Goal: Task Accomplishment & Management: Manage account settings

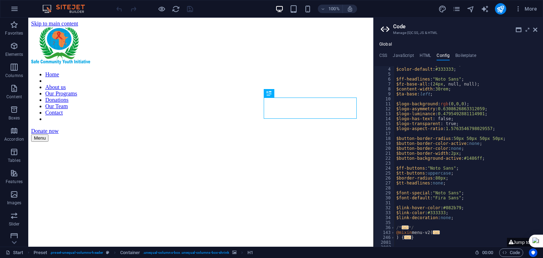
scroll to position [15, 0]
click at [536, 29] on icon at bounding box center [535, 30] width 4 height 6
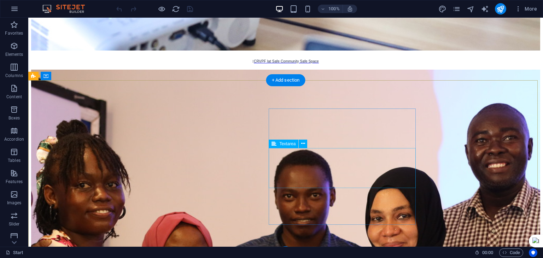
scroll to position [4659, 0]
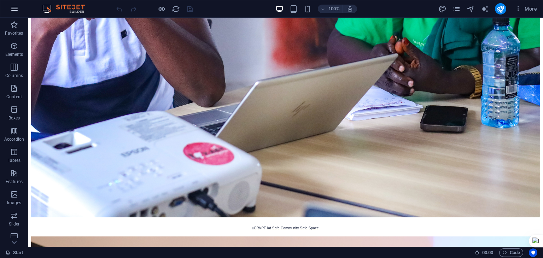
click at [19, 6] on button "button" at bounding box center [14, 8] width 17 height 17
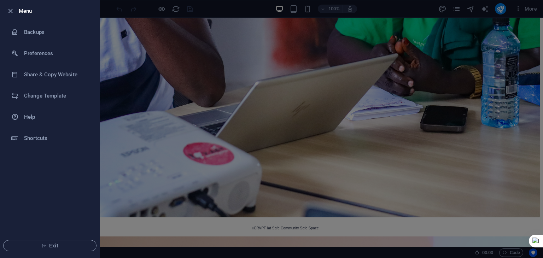
click at [134, 62] on div at bounding box center [271, 129] width 543 height 258
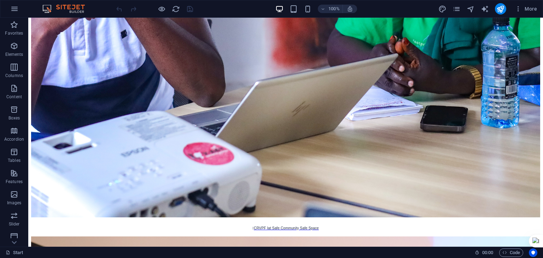
click at [45, 8] on img at bounding box center [67, 9] width 53 height 8
click at [74, 9] on img at bounding box center [67, 9] width 53 height 8
click at [12, 10] on icon "button" at bounding box center [14, 9] width 8 height 8
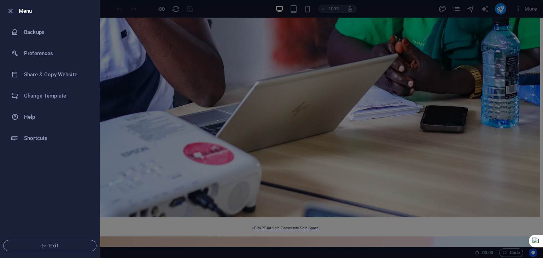
click at [129, 12] on div at bounding box center [271, 129] width 543 height 258
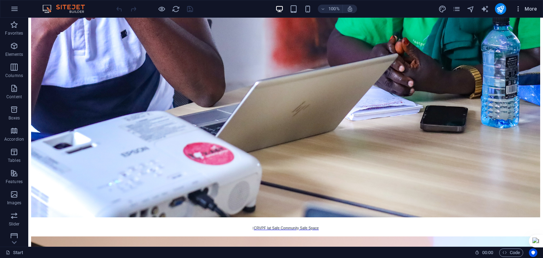
click at [524, 6] on span "More" at bounding box center [526, 8] width 22 height 7
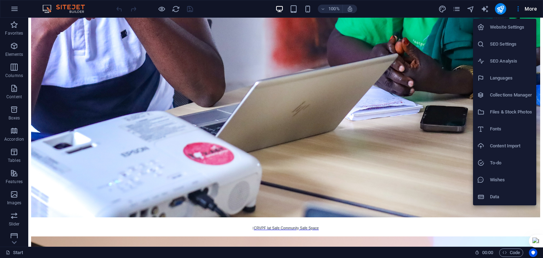
click at [20, 6] on div at bounding box center [271, 129] width 543 height 258
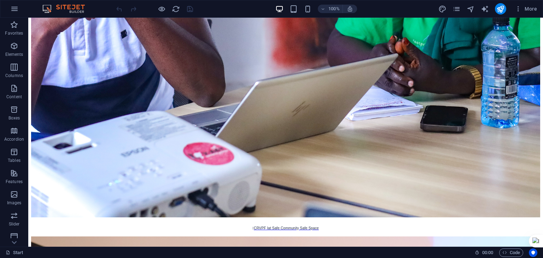
click at [20, 6] on button "button" at bounding box center [14, 8] width 17 height 17
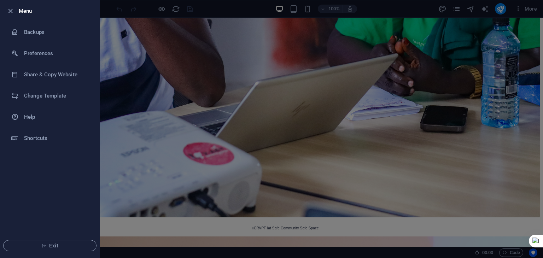
click at [28, 15] on h6 "Menu" at bounding box center [56, 11] width 75 height 8
click at [133, 32] on div at bounding box center [271, 129] width 543 height 258
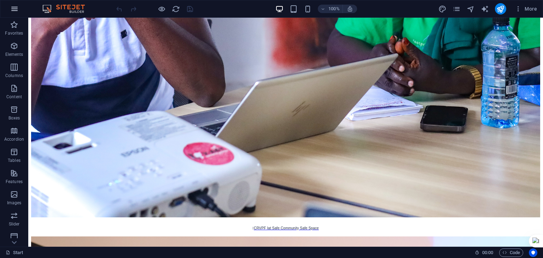
click at [19, 10] on button "button" at bounding box center [14, 8] width 17 height 17
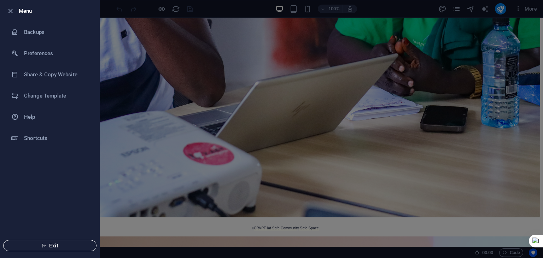
click at [48, 244] on span "Exit" at bounding box center [49, 246] width 81 height 6
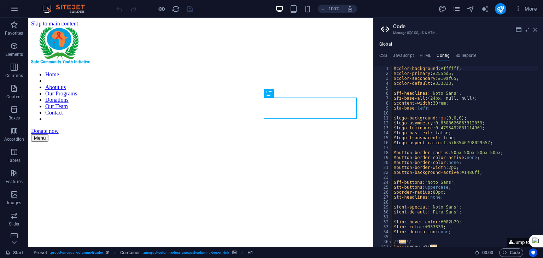
click at [533, 29] on icon at bounding box center [535, 30] width 4 height 6
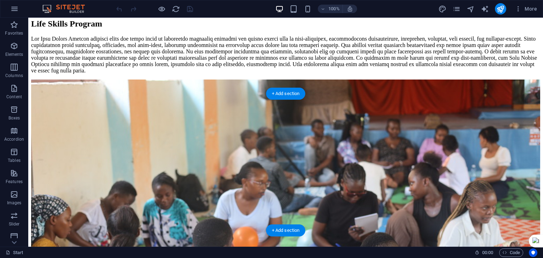
scroll to position [2425, 0]
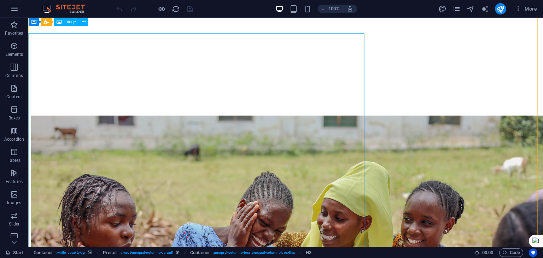
scroll to position [0, 0]
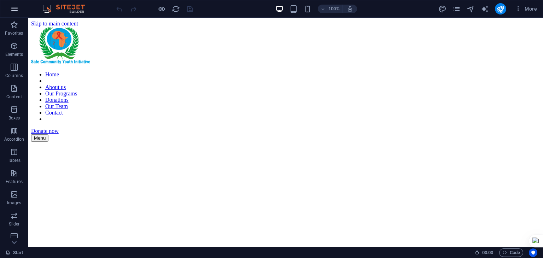
click at [14, 9] on icon "button" at bounding box center [14, 9] width 8 height 8
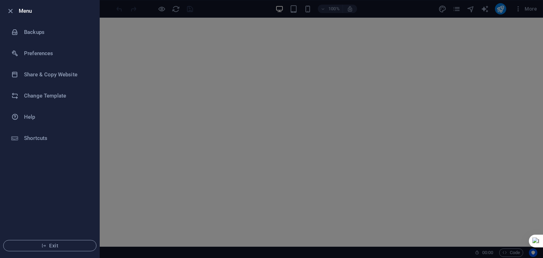
click at [20, 14] on h6 "Menu" at bounding box center [56, 11] width 75 height 8
click at [248, 62] on div at bounding box center [271, 129] width 543 height 258
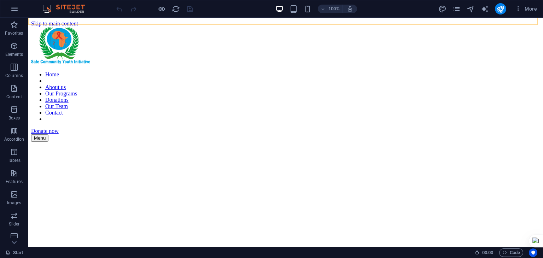
scroll to position [42, 0]
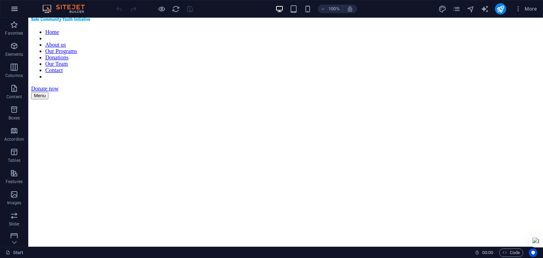
click at [13, 6] on icon "button" at bounding box center [14, 9] width 8 height 8
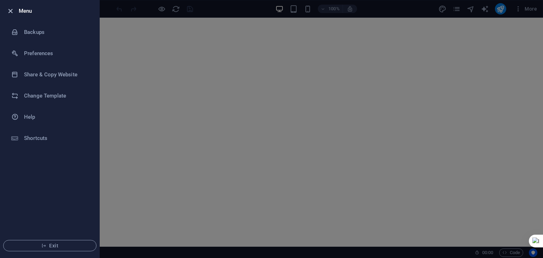
click at [7, 11] on icon "button" at bounding box center [10, 11] width 8 height 8
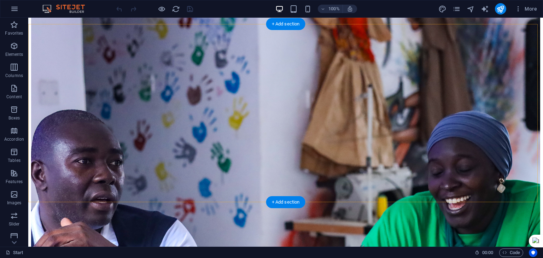
scroll to position [4396, 0]
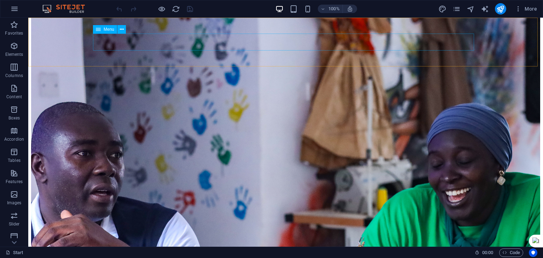
select select "next"
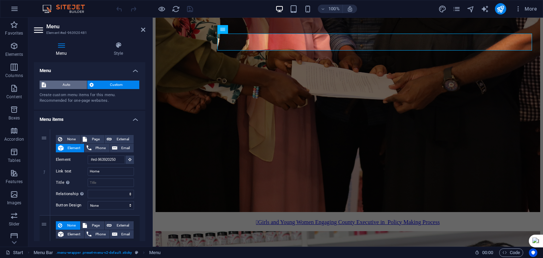
click at [58, 83] on span "Auto" at bounding box center [66, 85] width 37 height 8
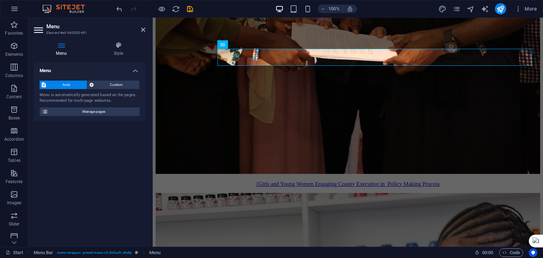
scroll to position [4351, 0]
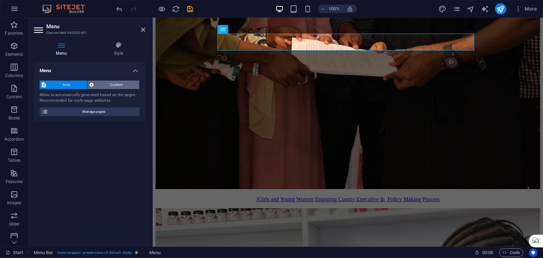
click at [112, 86] on span "Custom" at bounding box center [117, 85] width 42 height 8
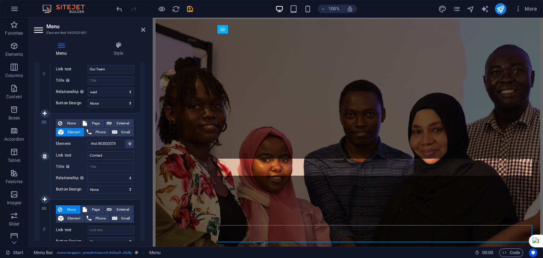
scroll to position [515, 0]
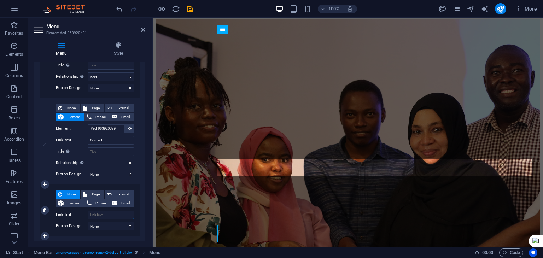
click at [104, 217] on input "Link text" at bounding box center [111, 215] width 46 height 8
type input "pa"
select select
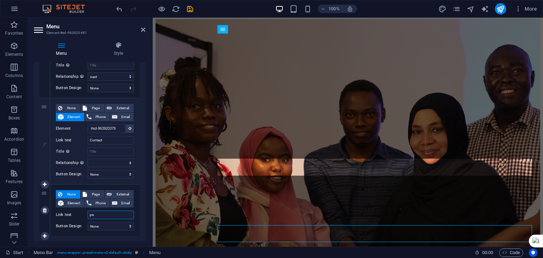
select select
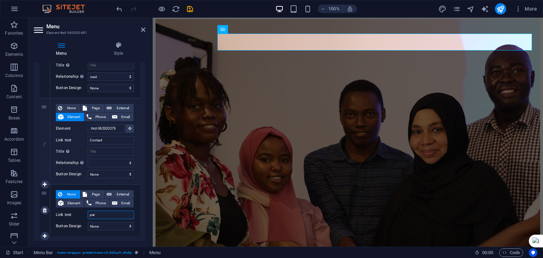
type input "part"
select select
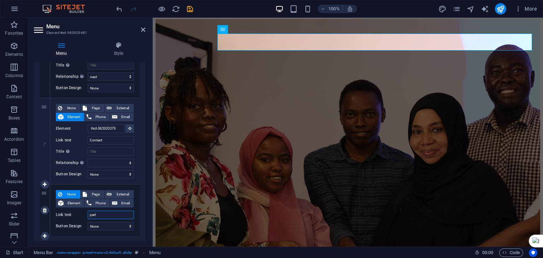
select select
type input "p"
select select
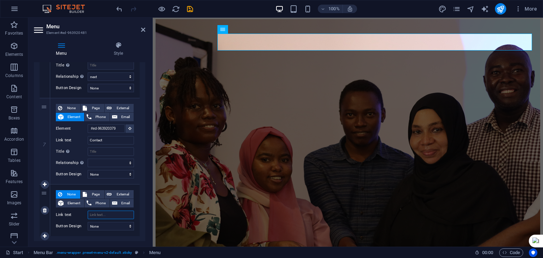
select select
type input "PA"
select select
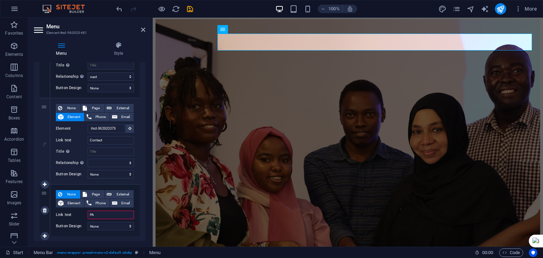
select select
type input "PAR"
select select
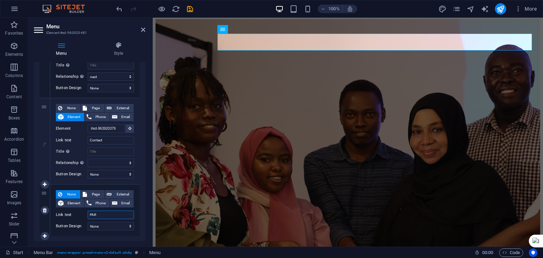
select select
type input "PARTNERS"
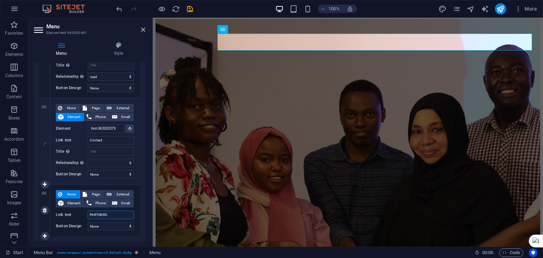
select select
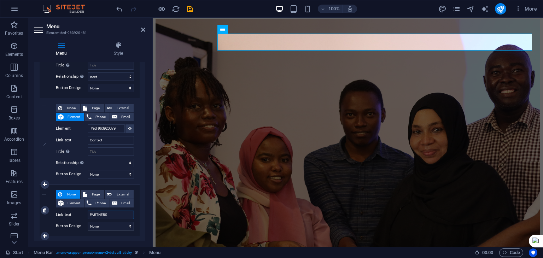
type input "PARTNERS"
click at [105, 223] on select "None Default Primary Secondary" at bounding box center [111, 226] width 46 height 8
select select "primary"
click at [88, 222] on select "None Default Primary Secondary" at bounding box center [111, 226] width 46 height 8
select select
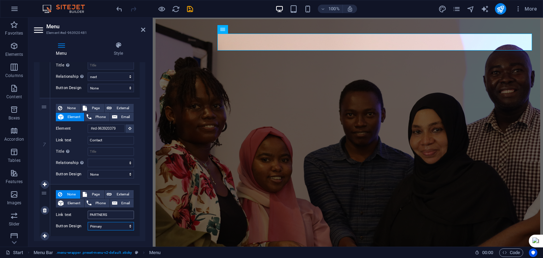
select select
click at [122, 227] on select "None Default Primary Secondary" at bounding box center [111, 226] width 46 height 8
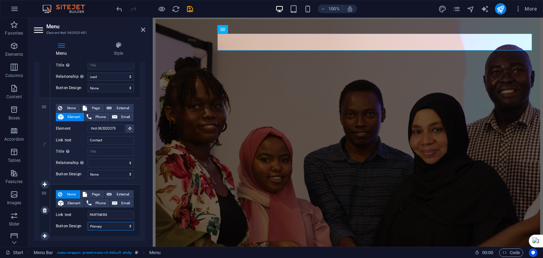
select select "secondary"
click at [88, 222] on select "None Default Primary Secondary" at bounding box center [111, 226] width 46 height 8
select select
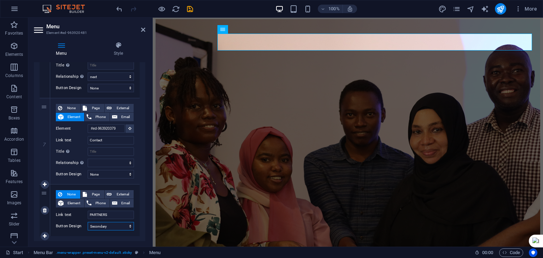
select select
click at [122, 227] on select "None Default Primary Secondary" at bounding box center [111, 226] width 46 height 8
select select "default"
click at [88, 222] on select "None Default Primary Secondary" at bounding box center [111, 226] width 46 height 8
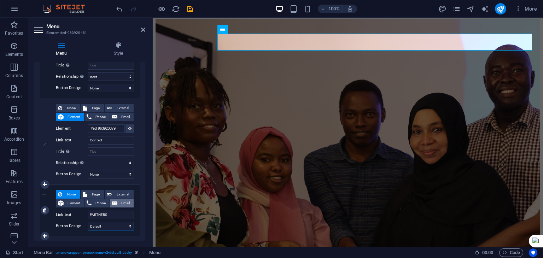
select select
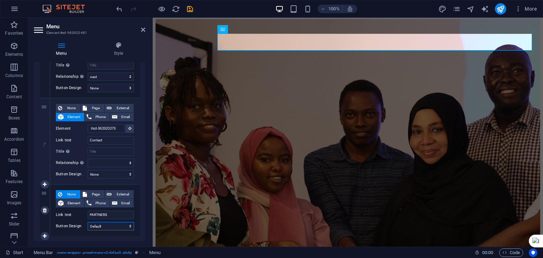
click at [117, 225] on select "None Default Primary Secondary" at bounding box center [111, 226] width 46 height 8
select select
click at [88, 222] on select "None Default Primary Secondary" at bounding box center [111, 226] width 46 height 8
select select
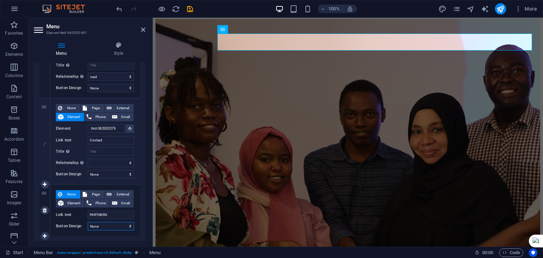
select select
click at [92, 196] on span "Page" at bounding box center [95, 194] width 13 height 8
select select
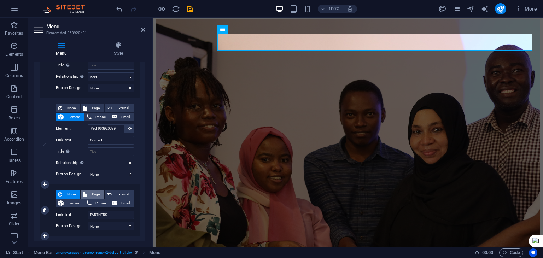
select select
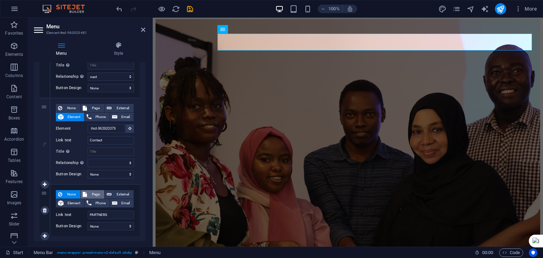
select select
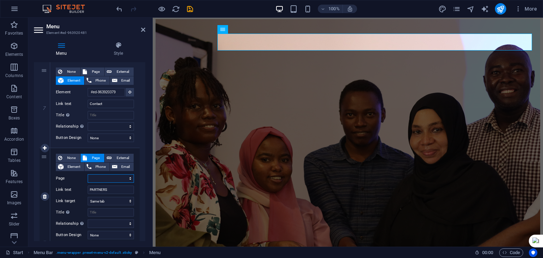
scroll to position [551, 0]
click at [68, 167] on span "Element" at bounding box center [74, 166] width 16 height 8
select select
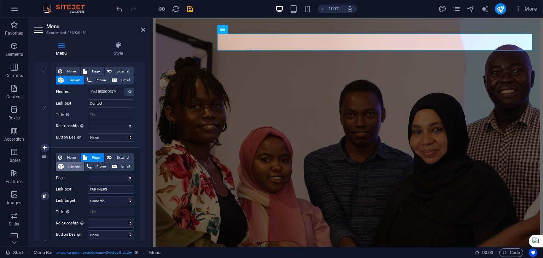
select select
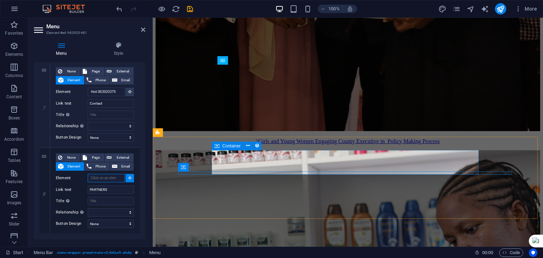
scroll to position [4431, 0]
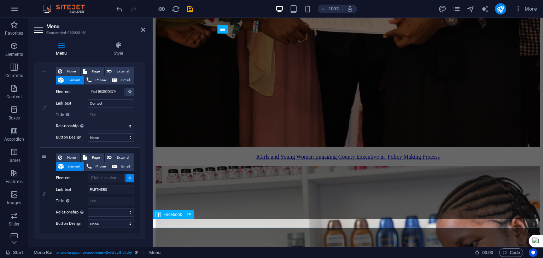
select select
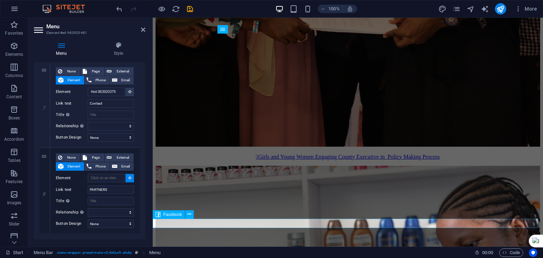
select select
type input "#ed-964925289"
select select
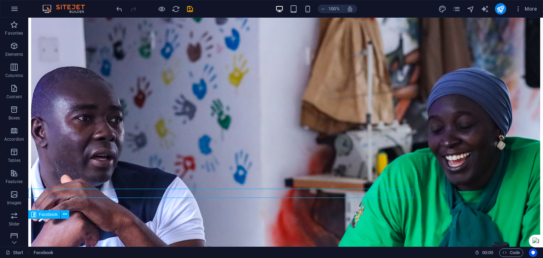
scroll to position [4461, 0]
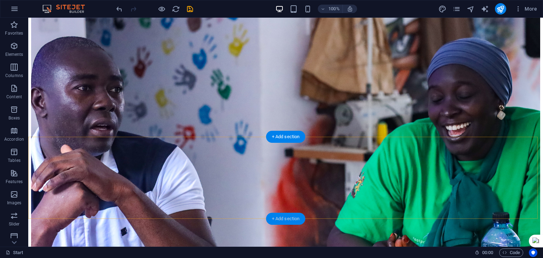
click at [289, 217] on div "+ Add section" at bounding box center [285, 219] width 39 height 12
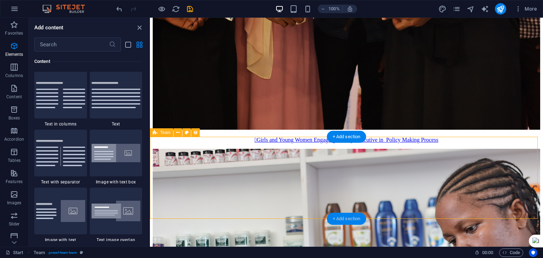
scroll to position [4432, 0]
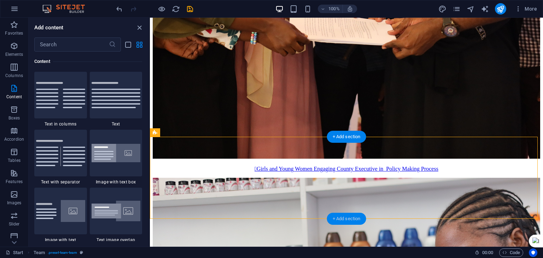
click at [338, 221] on div "+ Add section" at bounding box center [346, 219] width 39 height 12
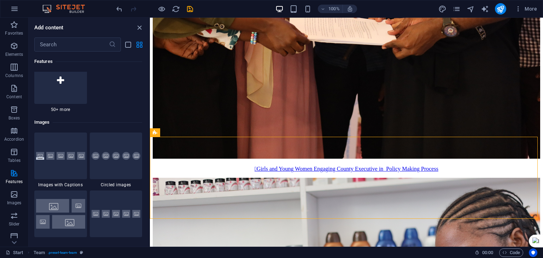
scroll to position [3526, 0]
click at [75, 147] on div at bounding box center [60, 155] width 53 height 47
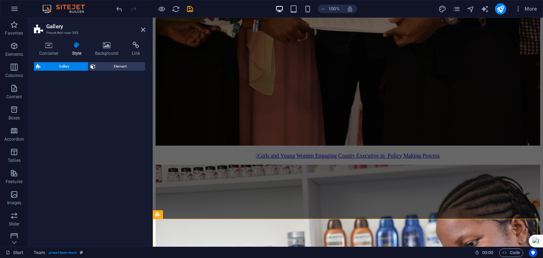
select select "rem"
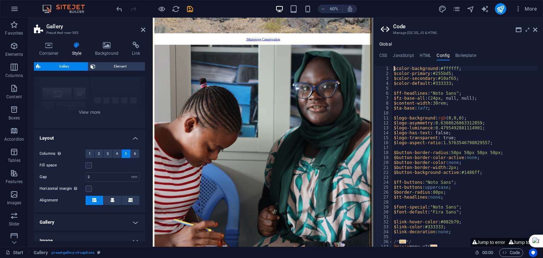
scroll to position [70, 0]
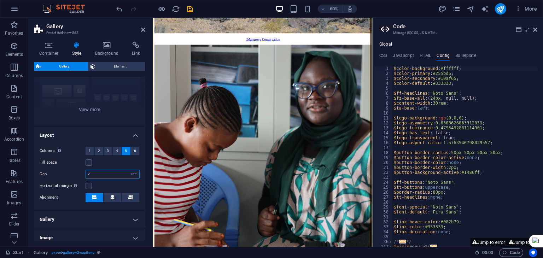
click at [95, 174] on input "2" at bounding box center [112, 174] width 53 height 8
type input "0"
click at [114, 196] on icon at bounding box center [112, 197] width 4 height 4
click at [128, 196] on icon at bounding box center [130, 197] width 4 height 4
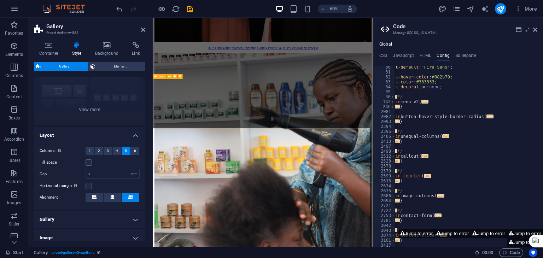
scroll to position [4501, 0]
click at [103, 70] on span "Element" at bounding box center [121, 66] width 46 height 8
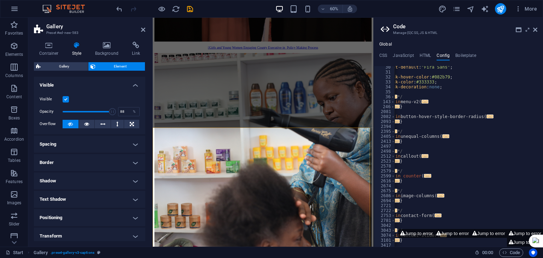
type input "100"
drag, startPoint x: 106, startPoint y: 112, endPoint x: 118, endPoint y: 108, distance: 12.6
click at [118, 108] on div "Opacity 100 %" at bounding box center [90, 111] width 100 height 11
click at [73, 121] on button at bounding box center [71, 124] width 16 height 8
click at [70, 123] on icon at bounding box center [70, 124] width 5 height 8
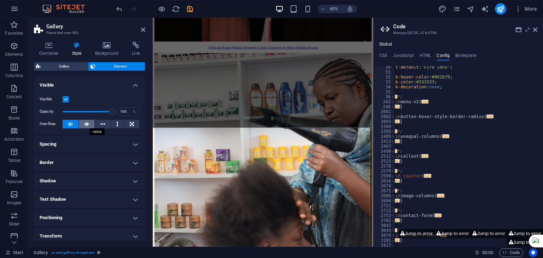
click at [87, 124] on icon at bounding box center [86, 124] width 5 height 8
click at [100, 125] on icon at bounding box center [102, 124] width 5 height 8
click at [130, 124] on icon at bounding box center [132, 124] width 4 height 8
click at [134, 149] on h4 "Spacing" at bounding box center [89, 144] width 111 height 17
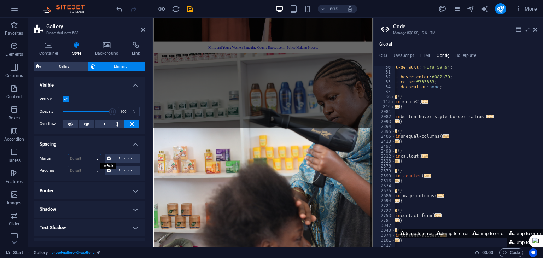
click at [95, 160] on select "Default auto px % rem vw vh Custom" at bounding box center [84, 159] width 33 height 8
click at [68, 155] on select "Default auto px % rem vw vh Custom" at bounding box center [84, 159] width 33 height 8
select select "DISABLED_OPTION_VALUE"
click at [96, 173] on select "Default px rem % vh vw Custom" at bounding box center [84, 171] width 33 height 8
click at [68, 167] on select "Default px rem % vh vw Custom" at bounding box center [84, 171] width 33 height 8
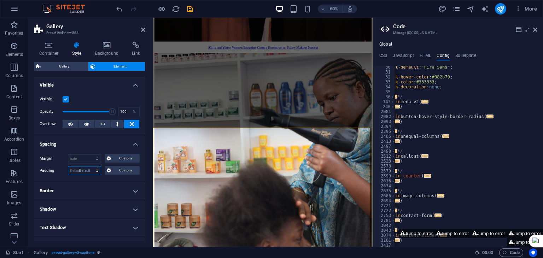
select select "DISABLED_OPTION_VALUE"
click at [125, 171] on span "Custom" at bounding box center [125, 170] width 24 height 8
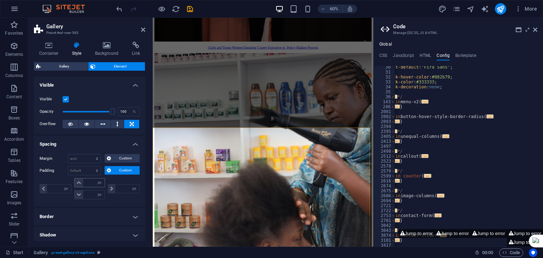
click at [77, 183] on icon at bounding box center [79, 183] width 4 height 4
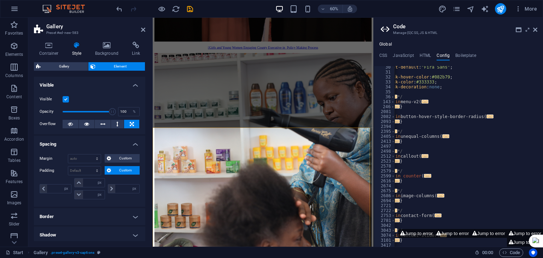
drag, startPoint x: 76, startPoint y: 183, endPoint x: 134, endPoint y: 144, distance: 70.3
click at [134, 144] on li "Spacing Margin Default auto px % rem vw vh Custom Custom auto px % rem vw vh au…" at bounding box center [89, 171] width 111 height 71
click at [134, 144] on h4 "Spacing" at bounding box center [89, 142] width 111 height 13
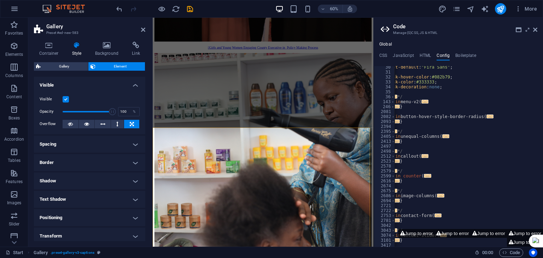
click at [134, 144] on h4 "Spacing" at bounding box center [89, 144] width 111 height 17
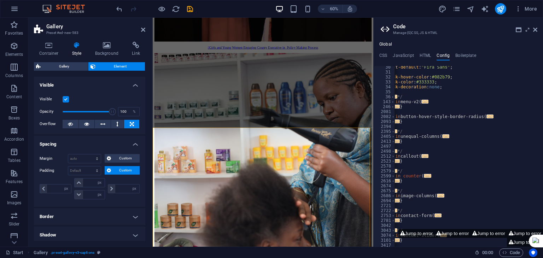
click at [134, 144] on h4 "Spacing" at bounding box center [89, 142] width 111 height 13
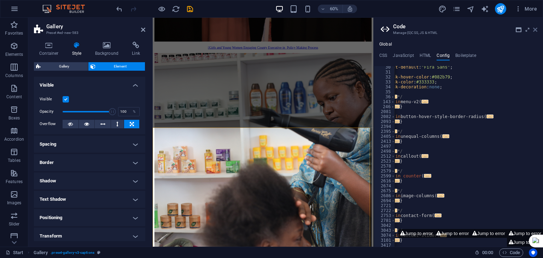
click at [536, 30] on icon at bounding box center [535, 30] width 4 height 6
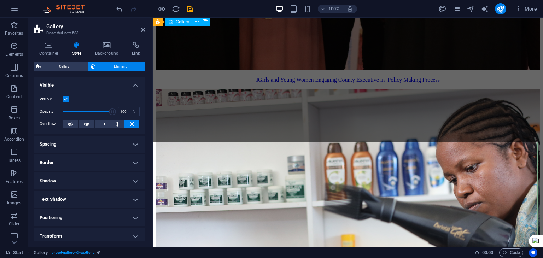
scroll to position [4508, 0]
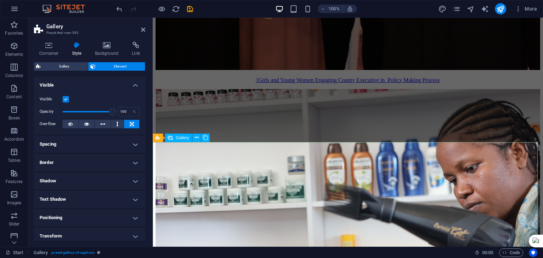
select select "4"
select select "px"
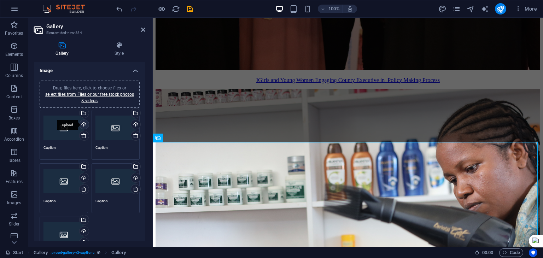
click at [82, 124] on div "Upload" at bounding box center [83, 125] width 11 height 11
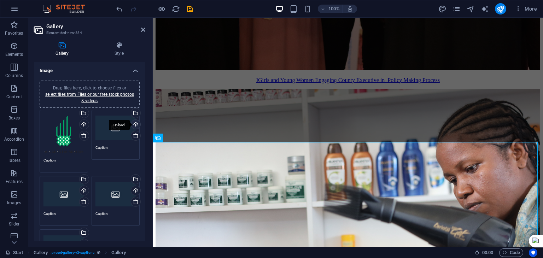
click at [135, 123] on div "Upload" at bounding box center [135, 125] width 11 height 11
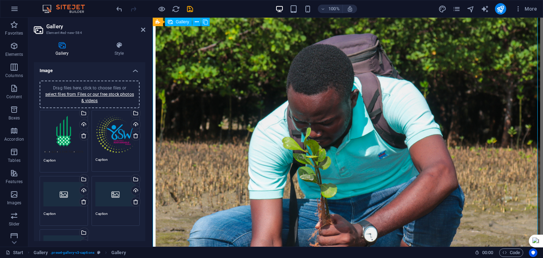
scroll to position [4985, 0]
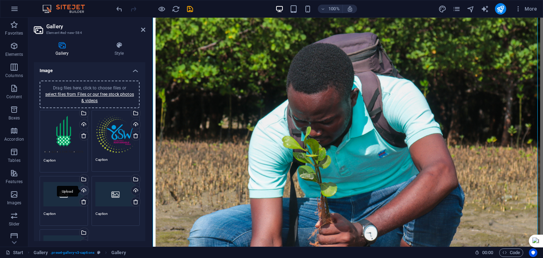
click at [83, 190] on div "Upload" at bounding box center [83, 191] width 11 height 11
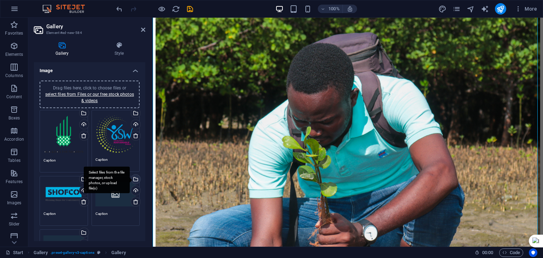
click at [130, 180] on div "Select files from the file manager, stock photos, or upload file(s)" at bounding box center [107, 180] width 46 height 27
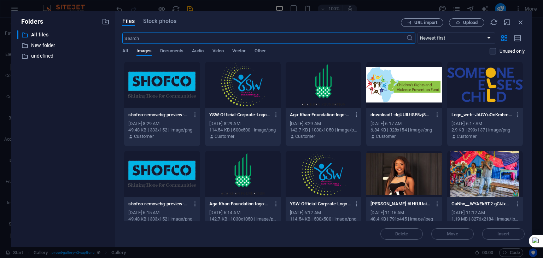
scroll to position [5038, 0]
click at [395, 97] on div at bounding box center [404, 85] width 76 height 46
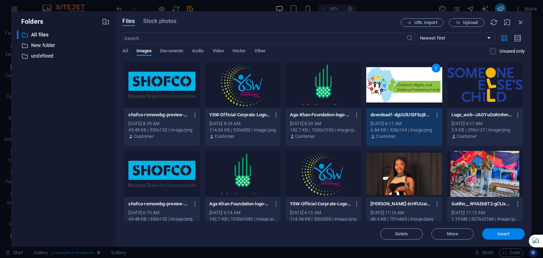
click at [500, 230] on button "Insert" at bounding box center [503, 233] width 42 height 11
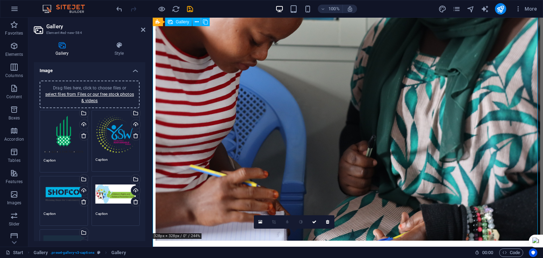
scroll to position [5549, 0]
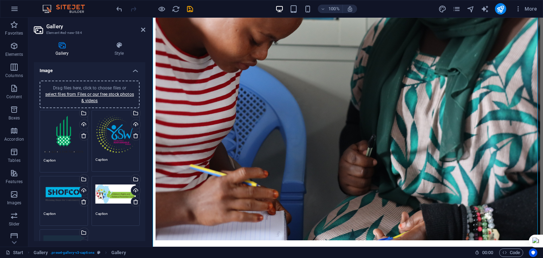
click at [114, 199] on div "Drag files here, click to choose files or select files from Files or our free s…" at bounding box center [115, 194] width 41 height 28
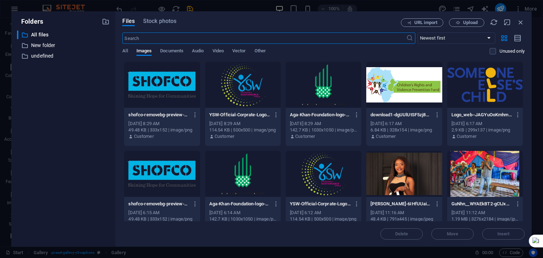
scroll to position [5602, 0]
click at [521, 22] on icon "button" at bounding box center [521, 22] width 8 height 8
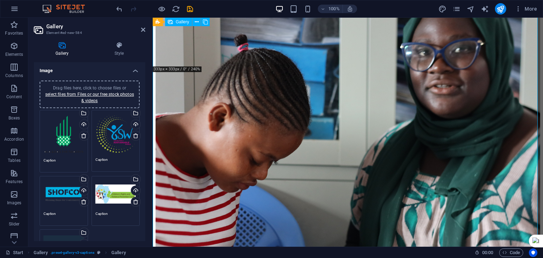
scroll to position [5433, 0]
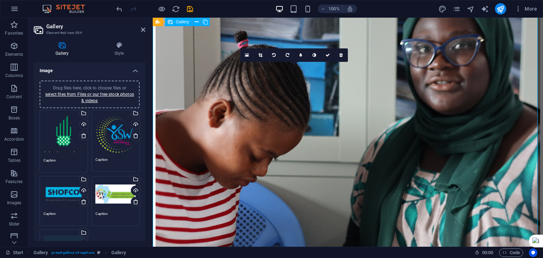
click at [251, 55] on link at bounding box center [246, 54] width 13 height 13
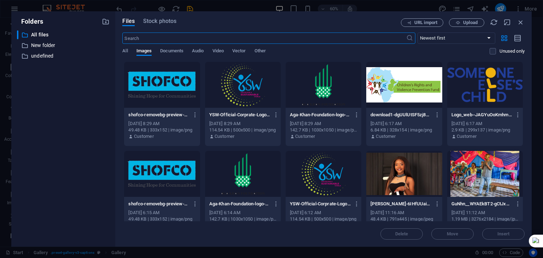
scroll to position [5486, 0]
click at [519, 23] on icon "button" at bounding box center [521, 22] width 8 height 8
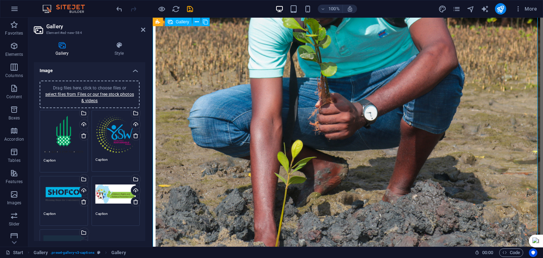
scroll to position [5105, 0]
click at [140, 28] on h2 "Gallery" at bounding box center [95, 26] width 99 height 6
click at [143, 30] on icon at bounding box center [143, 30] width 4 height 6
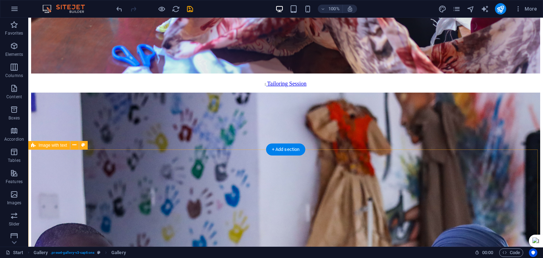
scroll to position [4270, 0]
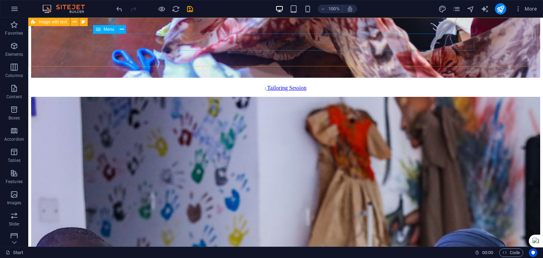
select select "next"
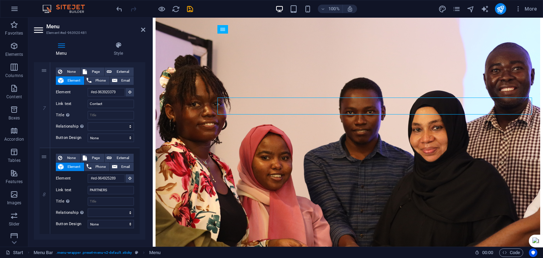
scroll to position [551, 0]
click at [101, 177] on input "#ed-964925289" at bounding box center [106, 178] width 37 height 8
select select
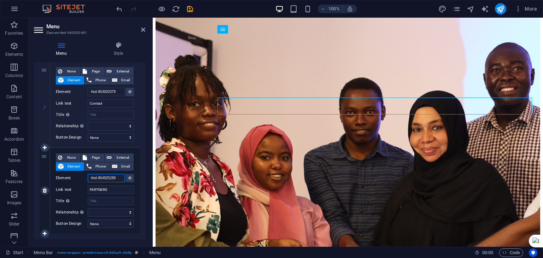
select select
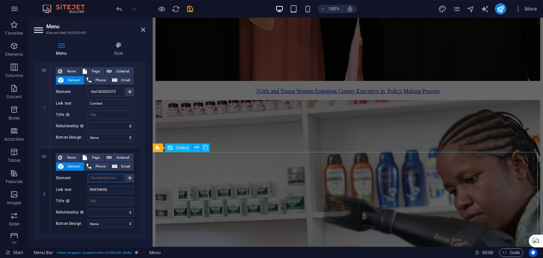
scroll to position [4502, 0]
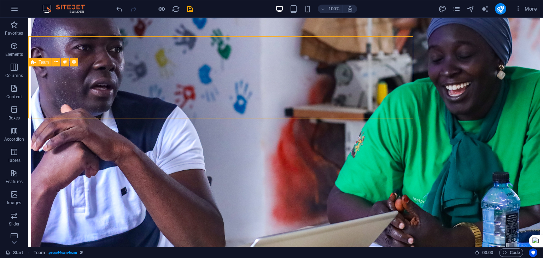
scroll to position [4532, 0]
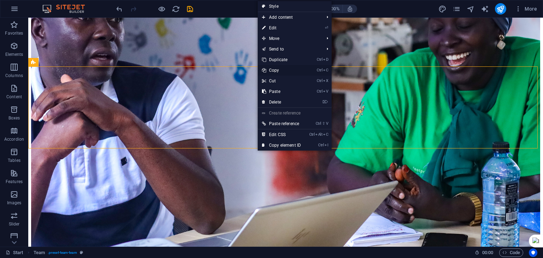
click at [273, 70] on link "Ctrl C Copy" at bounding box center [281, 70] width 47 height 11
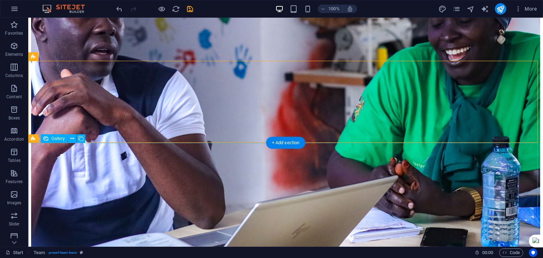
scroll to position [4548, 0]
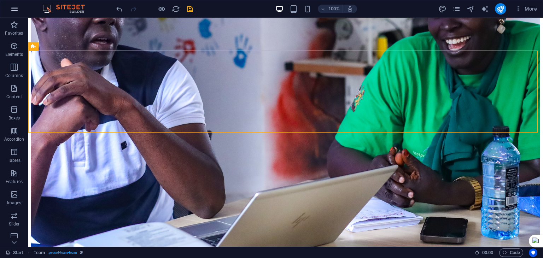
click at [12, 10] on icon "button" at bounding box center [14, 9] width 8 height 8
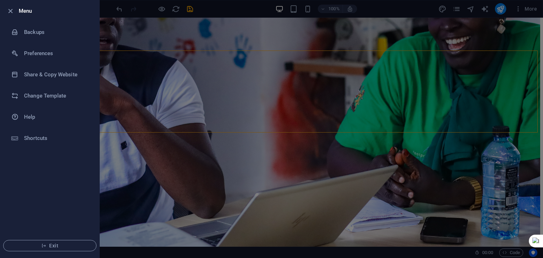
click at [150, 103] on div at bounding box center [271, 129] width 543 height 258
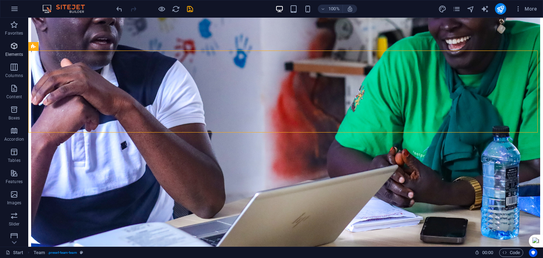
click at [10, 51] on span "Elements" at bounding box center [14, 50] width 28 height 17
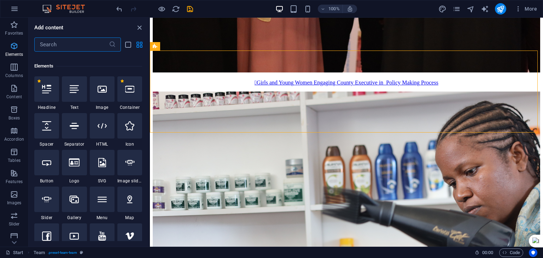
scroll to position [75, 0]
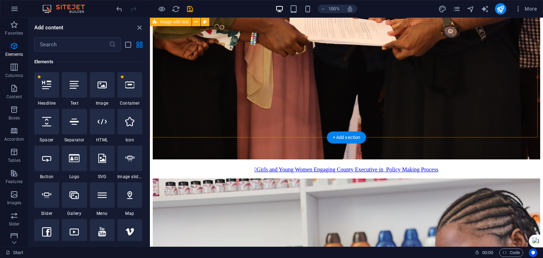
scroll to position [4431, 0]
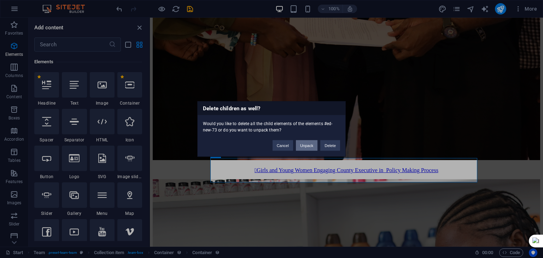
click at [303, 144] on button "Unpack" at bounding box center [307, 145] width 22 height 11
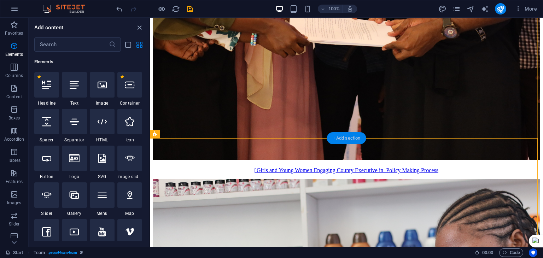
click at [334, 137] on div "+ Add section" at bounding box center [346, 138] width 39 height 12
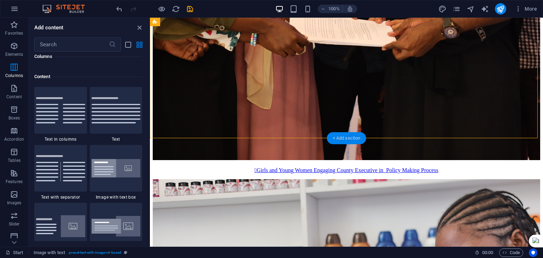
scroll to position [1237, 0]
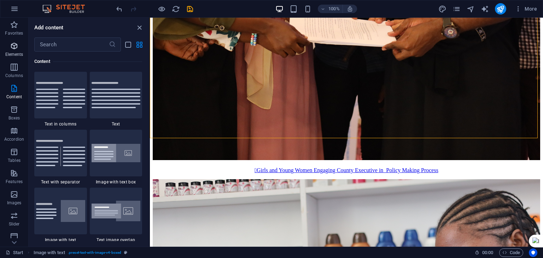
click at [10, 54] on p "Elements" at bounding box center [14, 55] width 18 height 6
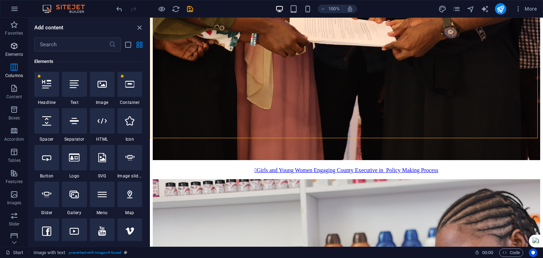
scroll to position [75, 0]
click at [100, 92] on div at bounding box center [102, 84] width 25 height 25
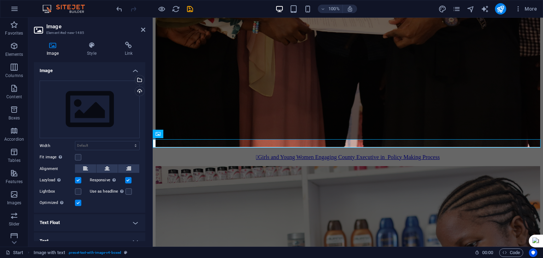
scroll to position [4430, 0]
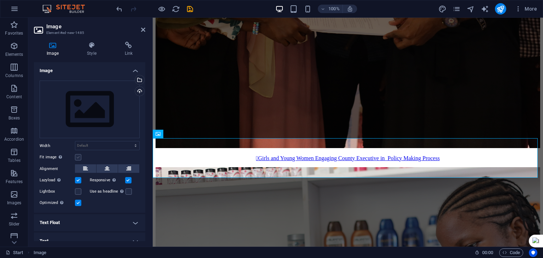
click at [76, 155] on label at bounding box center [78, 157] width 6 height 6
click at [0, 0] on input "Fit image Automatically fit image to a fixed width and height" at bounding box center [0, 0] width 0 height 0
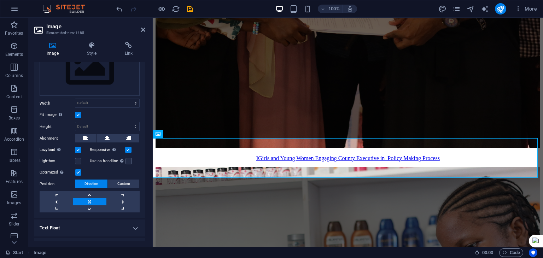
scroll to position [45, 0]
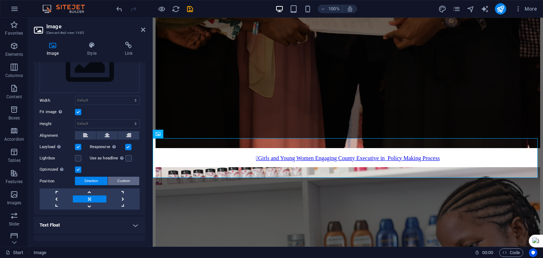
click at [119, 179] on span "Custom" at bounding box center [123, 181] width 13 height 8
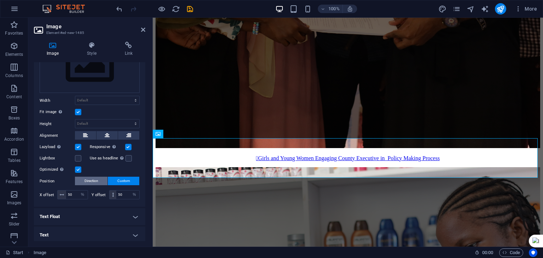
click at [86, 178] on span "Direction" at bounding box center [92, 181] width 14 height 8
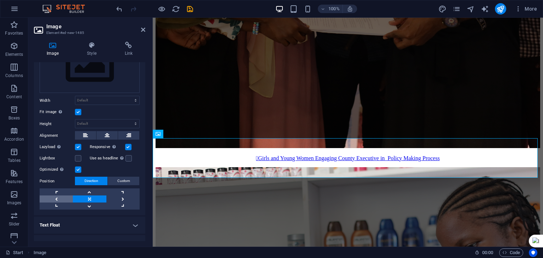
click at [58, 198] on link at bounding box center [56, 199] width 33 height 7
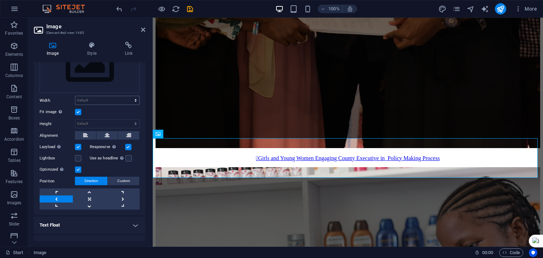
drag, startPoint x: 58, startPoint y: 198, endPoint x: 106, endPoint y: 97, distance: 112.5
click at [106, 97] on div "Drag files here, click to choose files or select files from Files or our free s…" at bounding box center [89, 123] width 111 height 186
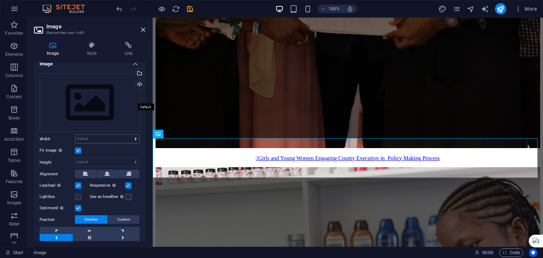
scroll to position [1, 0]
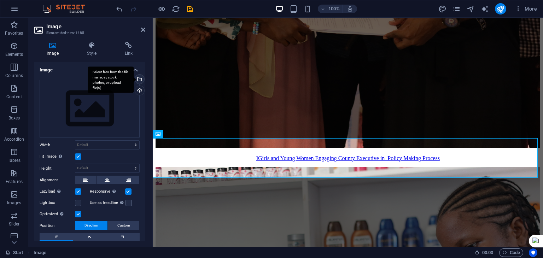
click at [140, 78] on div "Select files from the file manager, stock photos, or upload file(s)" at bounding box center [139, 80] width 11 height 11
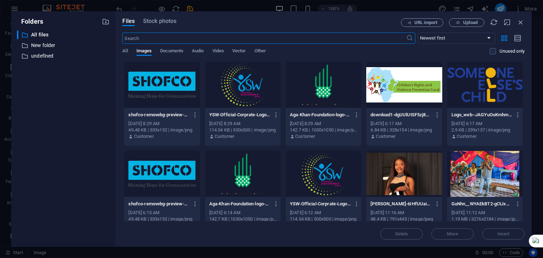
scroll to position [4483, 0]
click at [235, 87] on div at bounding box center [243, 85] width 76 height 46
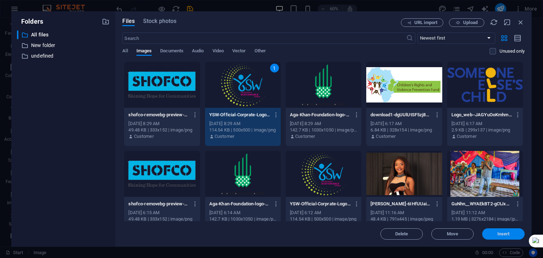
click at [496, 231] on button "Insert" at bounding box center [503, 233] width 42 height 11
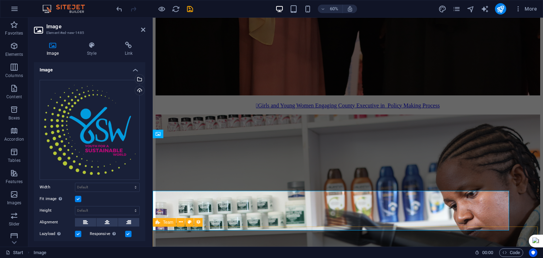
scroll to position [4430, 0]
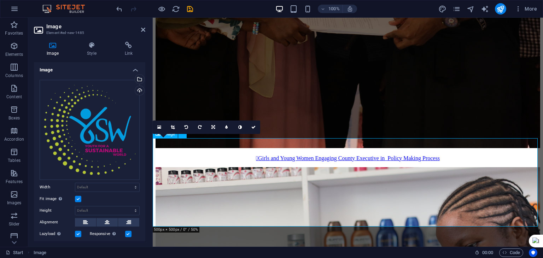
click at [172, 128] on icon at bounding box center [173, 127] width 4 height 4
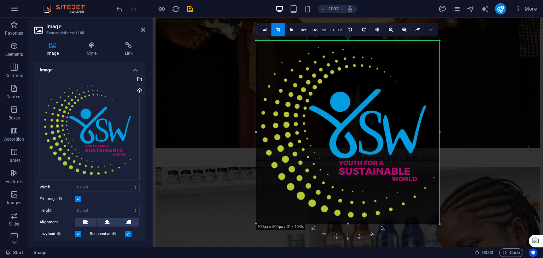
click at [433, 28] on icon at bounding box center [431, 30] width 4 height 4
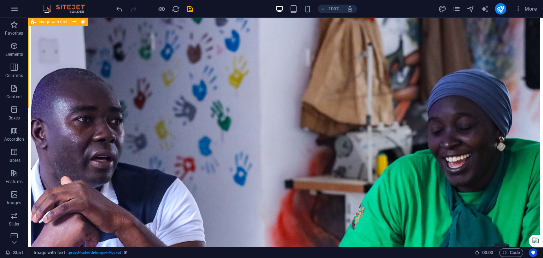
scroll to position [4460, 0]
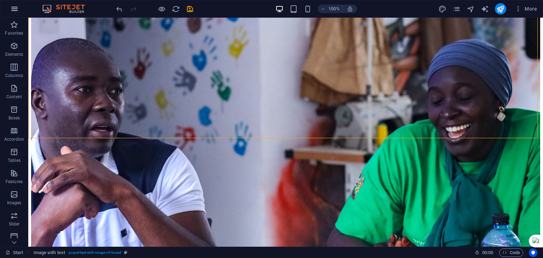
click at [12, 6] on icon "button" at bounding box center [14, 9] width 8 height 8
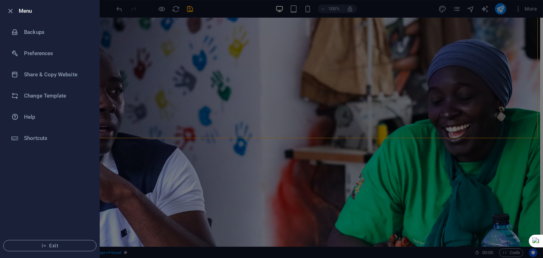
click at [149, 148] on div at bounding box center [271, 129] width 543 height 258
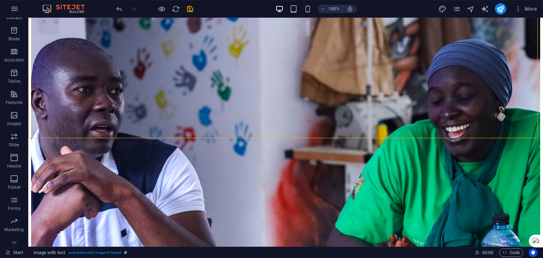
scroll to position [89, 0]
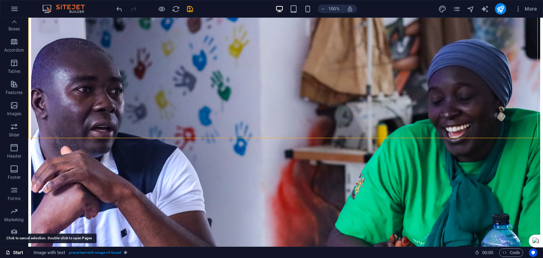
click at [11, 250] on link "Start" at bounding box center [15, 253] width 18 height 8
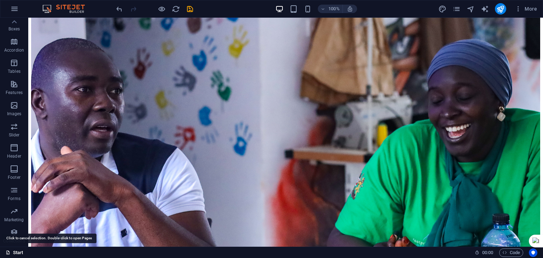
click at [11, 250] on link "Start" at bounding box center [15, 253] width 18 height 8
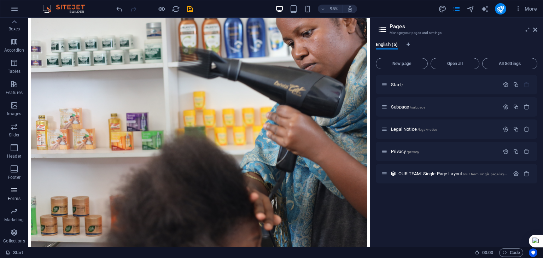
scroll to position [0, 0]
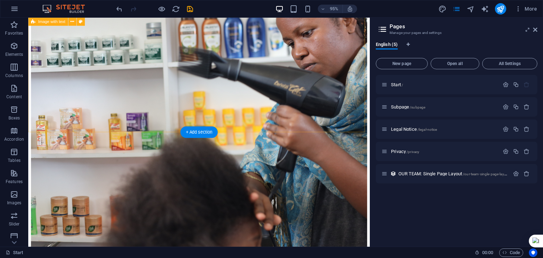
click at [143, 128] on div "H1 Preset Container Menu Bar Button Text Text H2 Container Spacer Text Text Pre…" at bounding box center [199, 132] width 342 height 229
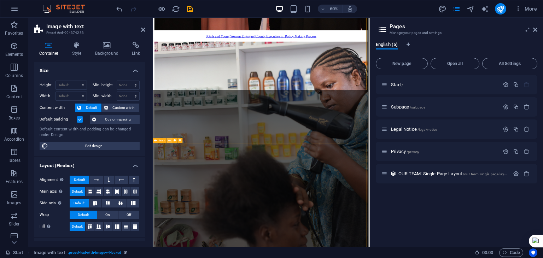
click at [169, 140] on icon at bounding box center [169, 140] width 2 height 5
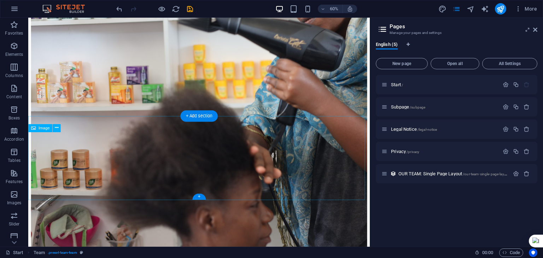
scroll to position [4434, 0]
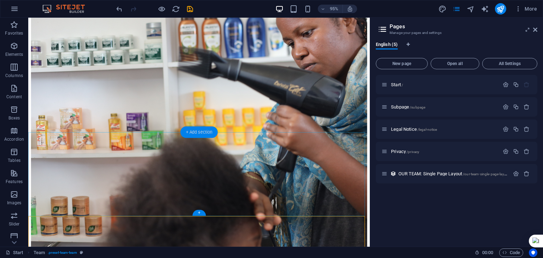
click at [189, 131] on div "+ Add section" at bounding box center [198, 132] width 37 height 11
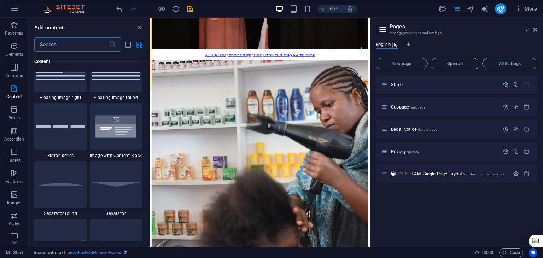
scroll to position [1630, 0]
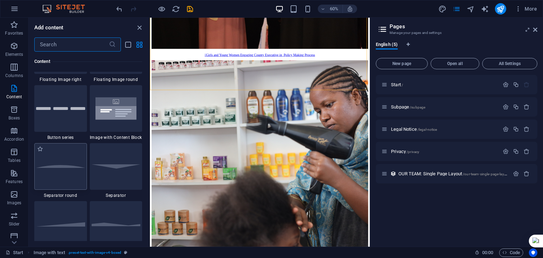
click at [61, 174] on div at bounding box center [60, 166] width 53 height 47
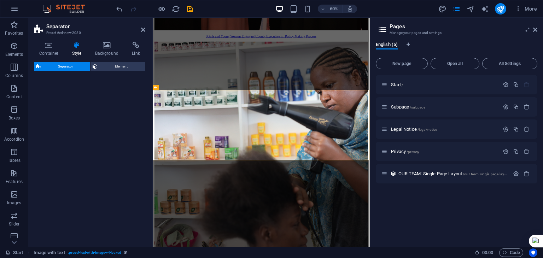
select select "circle"
select select "rem"
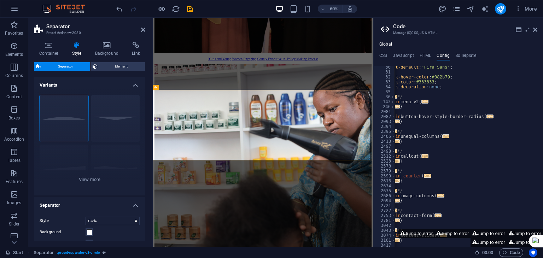
scroll to position [145, 0]
click at [115, 7] on icon "undo" at bounding box center [119, 9] width 8 height 8
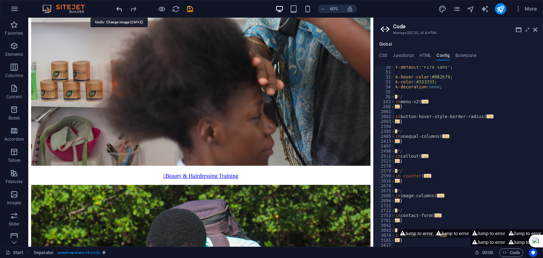
scroll to position [4484, 0]
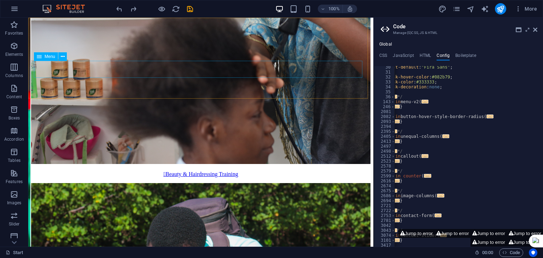
select select "next"
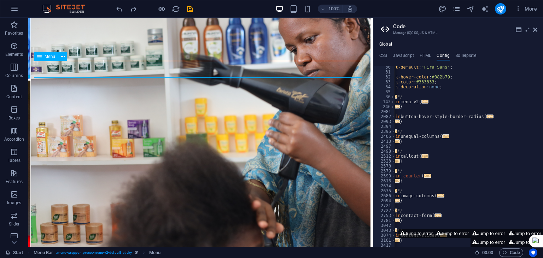
select select "next"
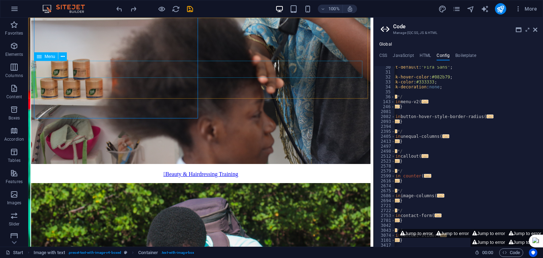
select select "next"
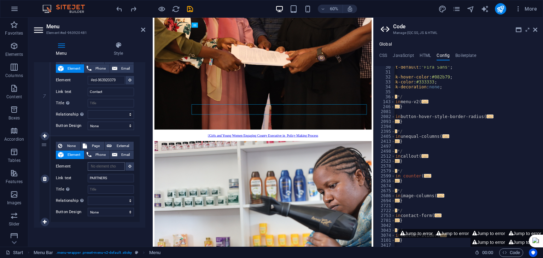
scroll to position [0, 0]
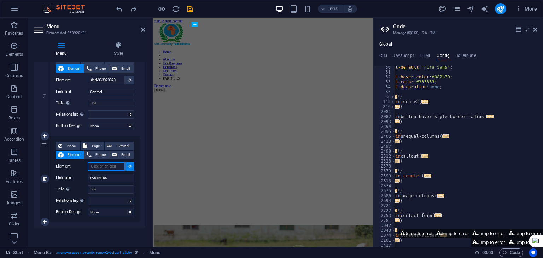
click at [105, 165] on input "Element" at bounding box center [106, 166] width 37 height 8
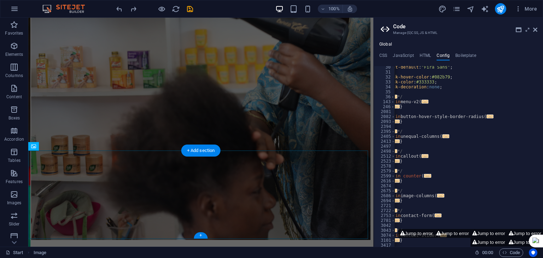
scroll to position [4480, 0]
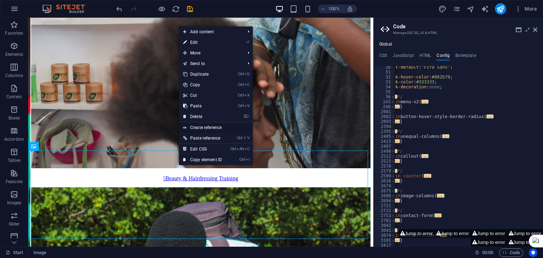
click at [210, 128] on link "Create reference" at bounding box center [216, 127] width 74 height 11
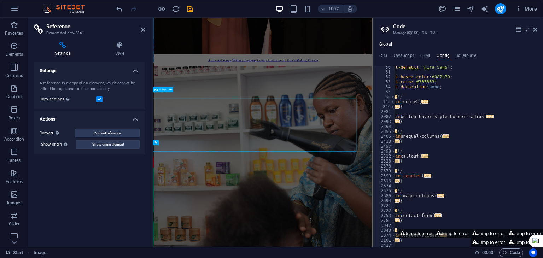
scroll to position [4479, 0]
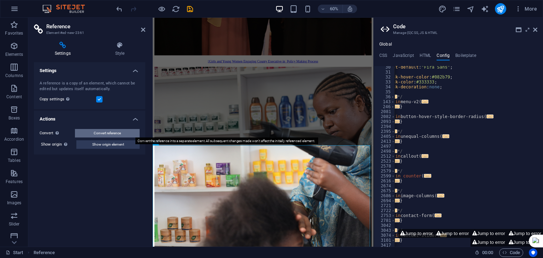
click at [109, 135] on span "Convert reference" at bounding box center [107, 133] width 27 height 8
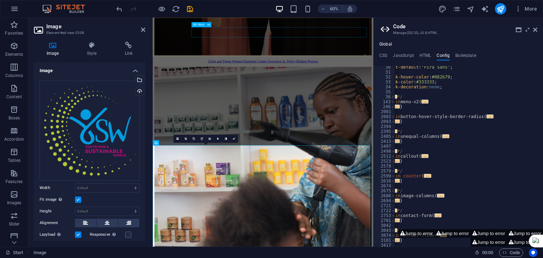
select select "next"
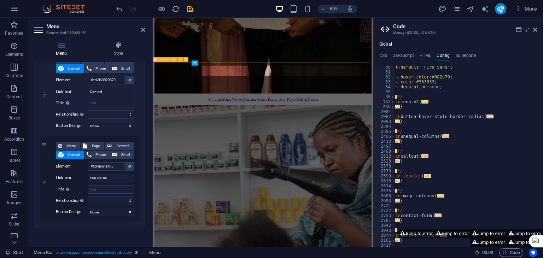
scroll to position [4351, 0]
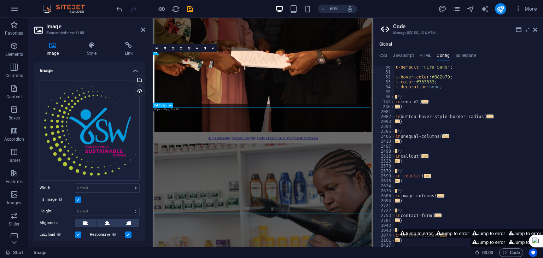
scroll to position [4541, 0]
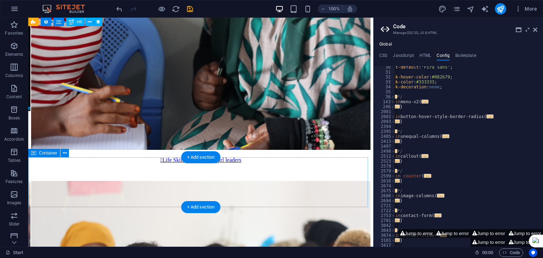
scroll to position [5250, 0]
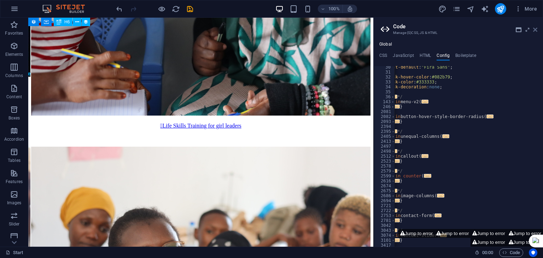
click at [533, 30] on icon at bounding box center [535, 30] width 4 height 6
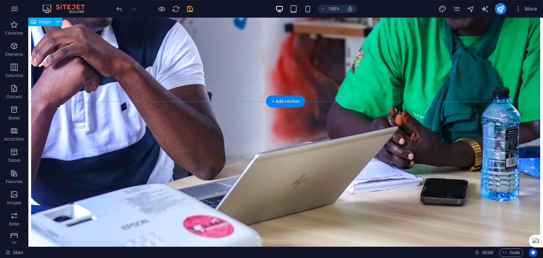
scroll to position [4585, 0]
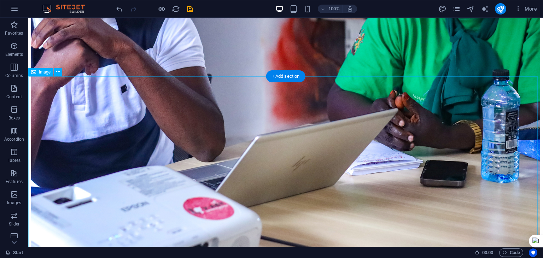
scroll to position [4613, 0]
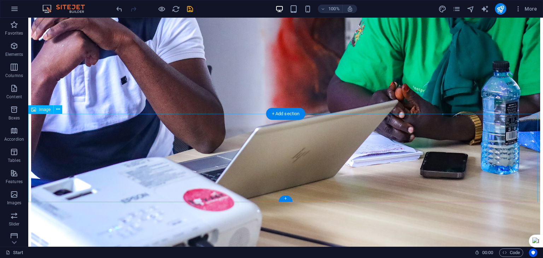
scroll to position [4484, 0]
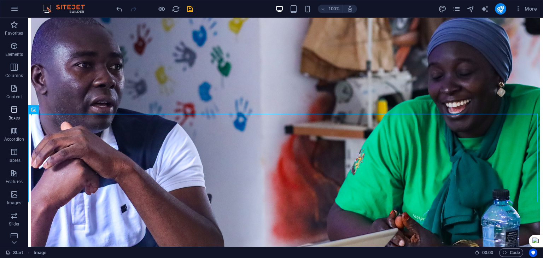
click at [14, 113] on icon "button" at bounding box center [14, 109] width 8 height 8
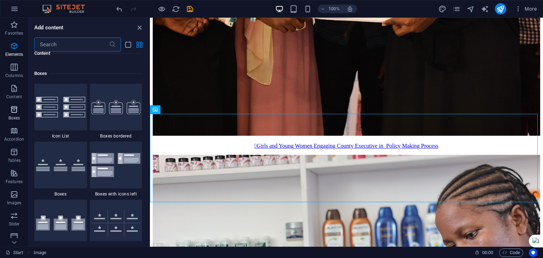
scroll to position [1951, 0]
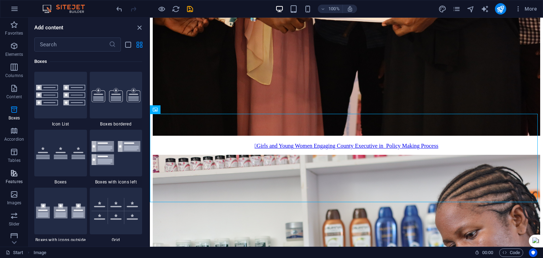
click at [16, 182] on p "Features" at bounding box center [14, 182] width 17 height 6
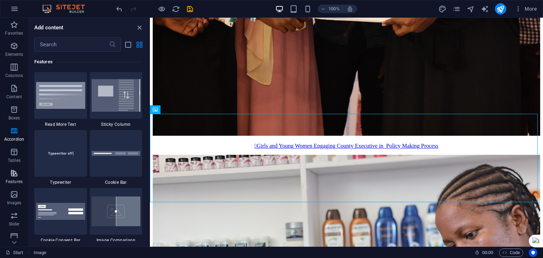
scroll to position [2757, 0]
click at [15, 51] on span "Elements" at bounding box center [14, 50] width 28 height 17
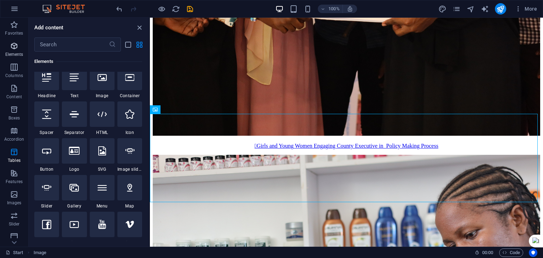
scroll to position [75, 0]
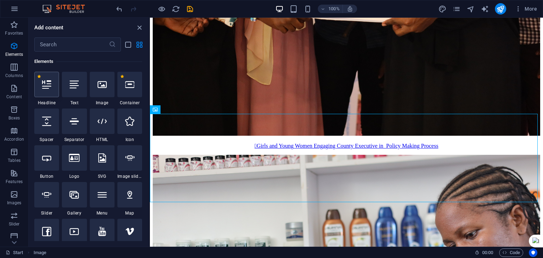
click at [50, 90] on div at bounding box center [46, 84] width 25 height 25
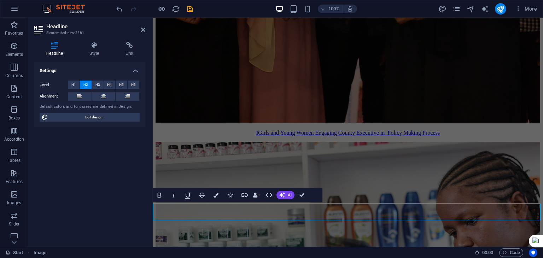
scroll to position [4454, 0]
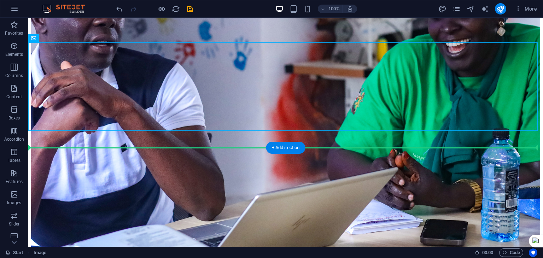
scroll to position [4566, 0]
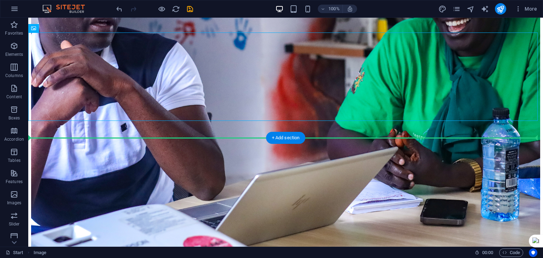
drag, startPoint x: 83, startPoint y: 167, endPoint x: 83, endPoint y: 176, distance: 9.9
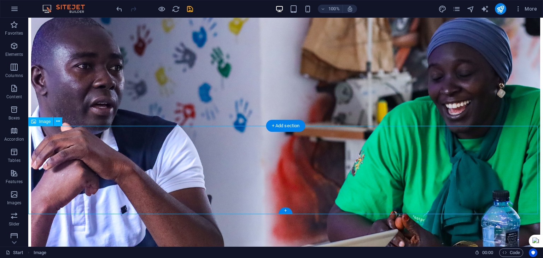
scroll to position [4475, 0]
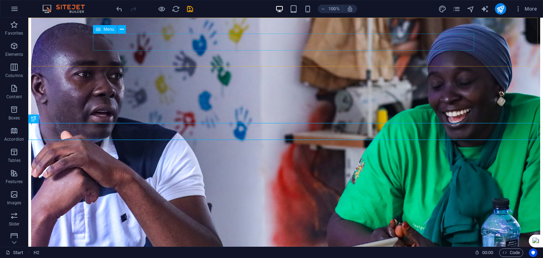
select select "next"
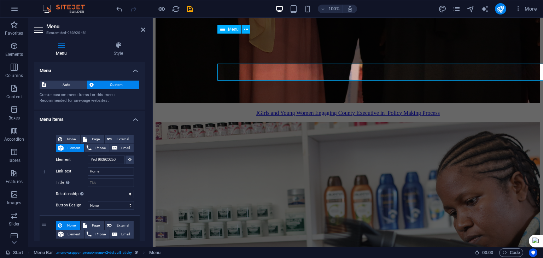
scroll to position [4445, 0]
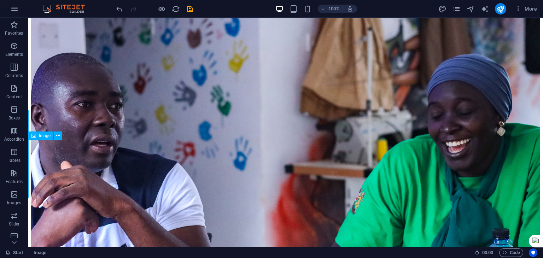
scroll to position [4475, 0]
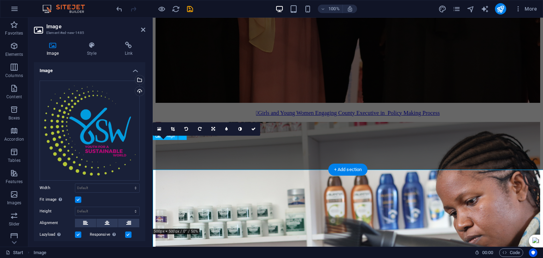
scroll to position [4445, 0]
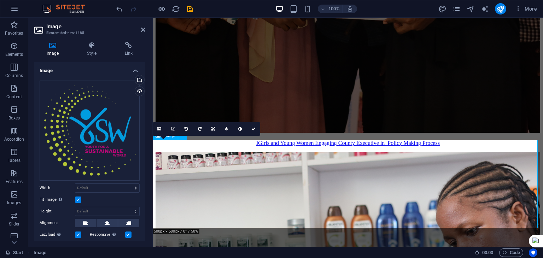
click at [256, 129] on link at bounding box center [253, 128] width 13 height 13
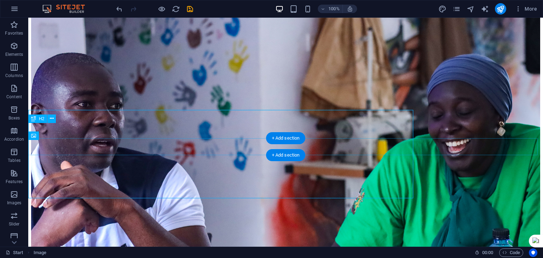
scroll to position [4475, 0]
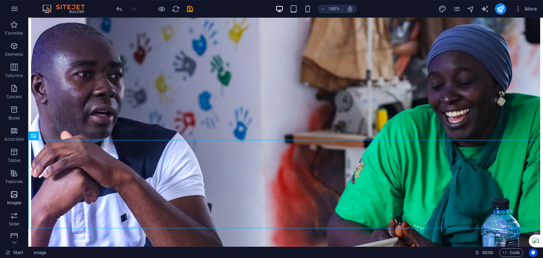
click at [16, 196] on icon "button" at bounding box center [14, 194] width 8 height 8
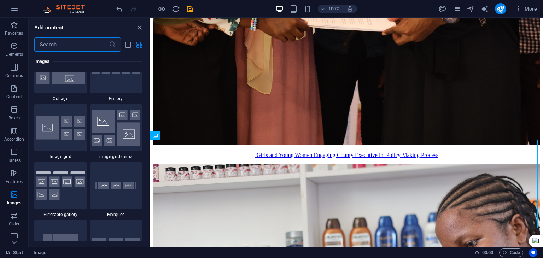
scroll to position [3683, 0]
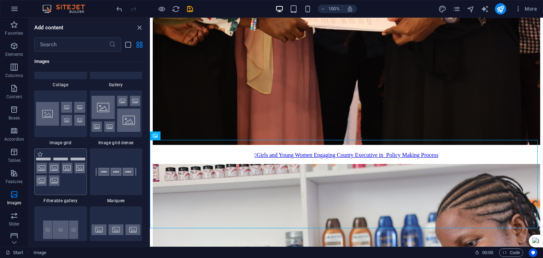
click at [59, 177] on img at bounding box center [60, 172] width 49 height 29
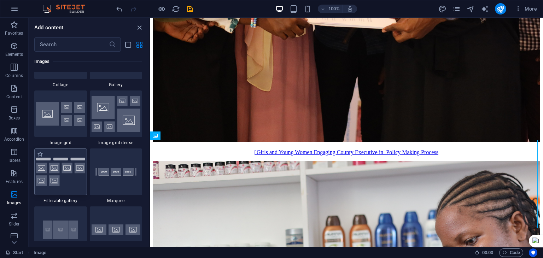
scroll to position [4445, 0]
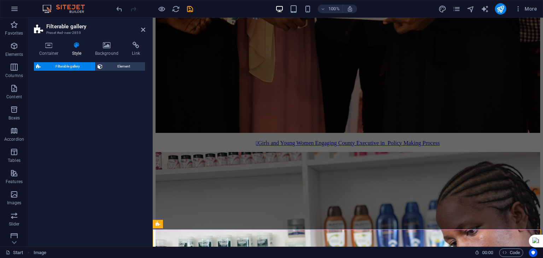
select select "rem"
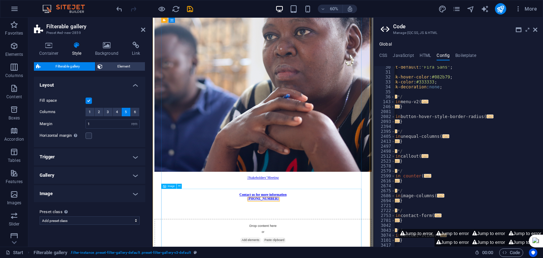
scroll to position [145, 0]
click at [537, 28] on icon at bounding box center [535, 30] width 4 height 6
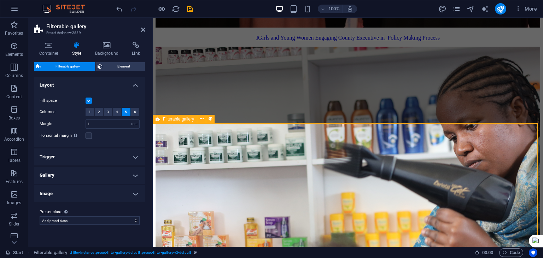
scroll to position [4550, 0]
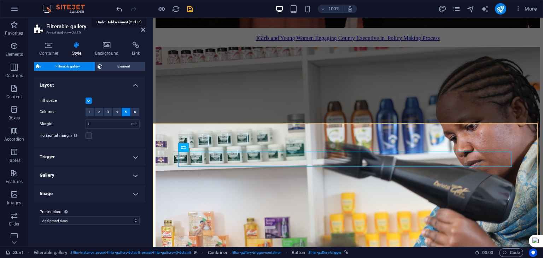
click at [119, 10] on icon "undo" at bounding box center [119, 9] width 8 height 8
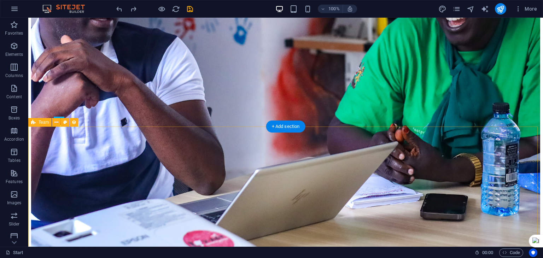
scroll to position [4577, 0]
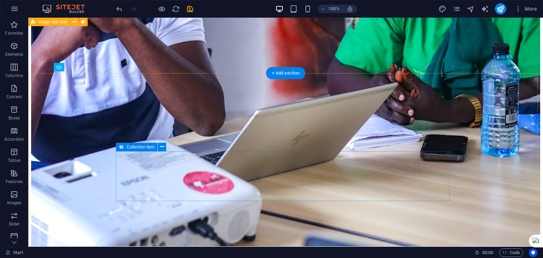
scroll to position [4633, 0]
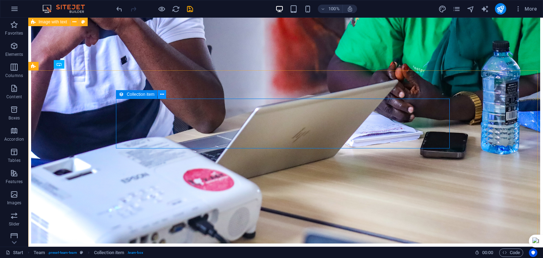
click at [161, 95] on icon at bounding box center [162, 94] width 4 height 7
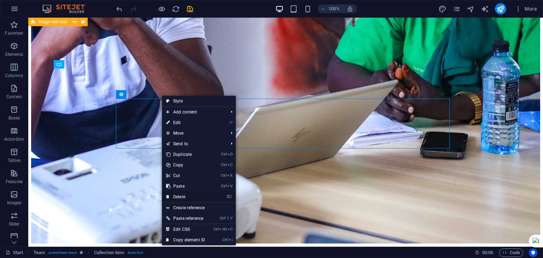
click at [185, 194] on link "⌦ Delete" at bounding box center [185, 197] width 47 height 11
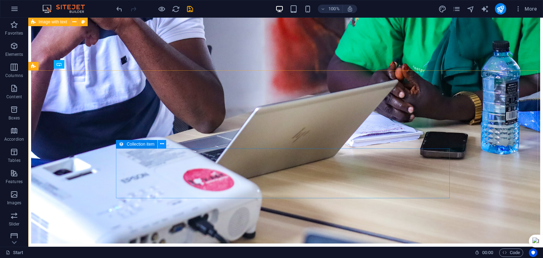
click at [161, 143] on icon at bounding box center [162, 143] width 4 height 7
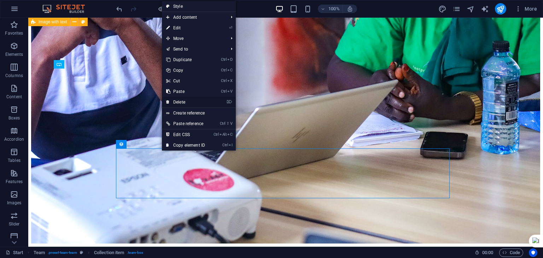
click at [182, 103] on link "⌦ Delete" at bounding box center [185, 102] width 47 height 11
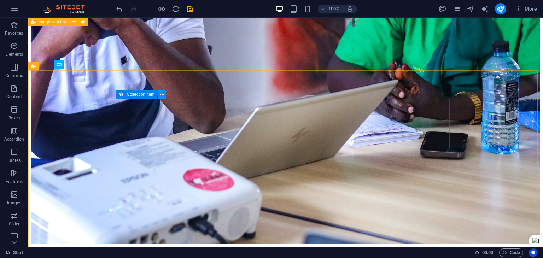
click at [161, 92] on icon at bounding box center [162, 94] width 4 height 7
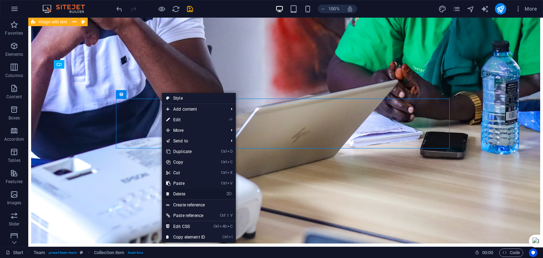
click at [180, 191] on link "⌦ Delete" at bounding box center [185, 194] width 47 height 11
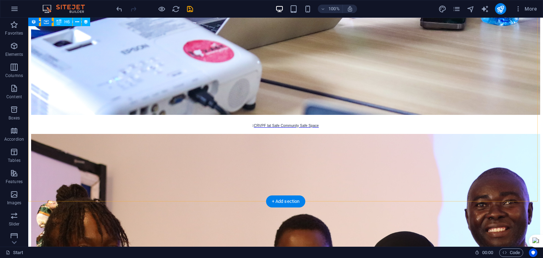
scroll to position [4757, 0]
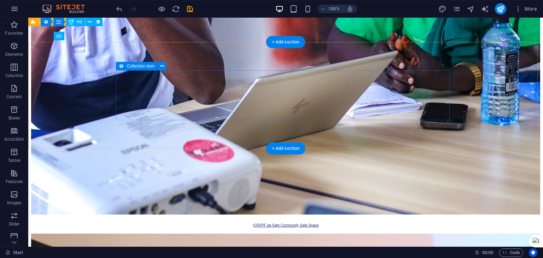
scroll to position [4661, 0]
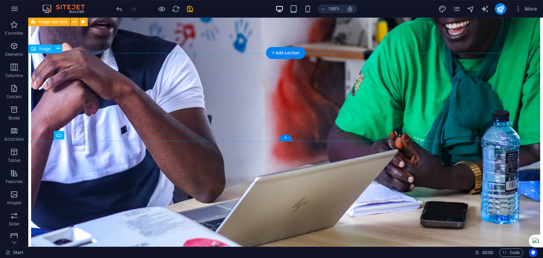
scroll to position [4562, 0]
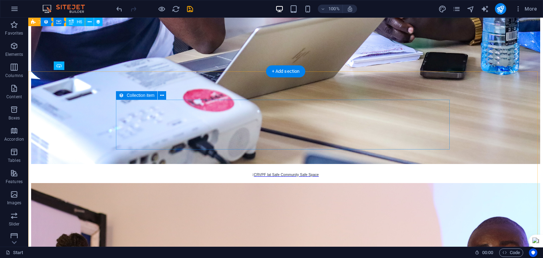
scroll to position [4556, 0]
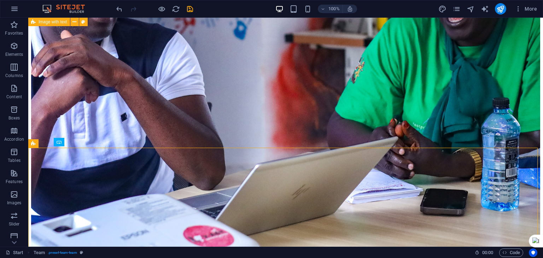
drag, startPoint x: 99, startPoint y: 181, endPoint x: 217, endPoint y: 172, distance: 118.5
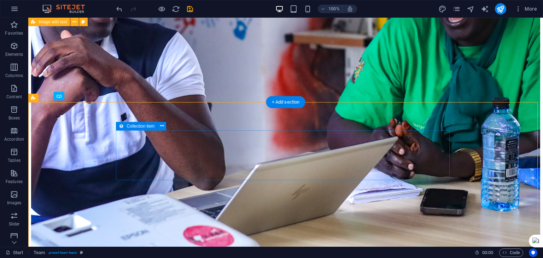
scroll to position [4602, 0]
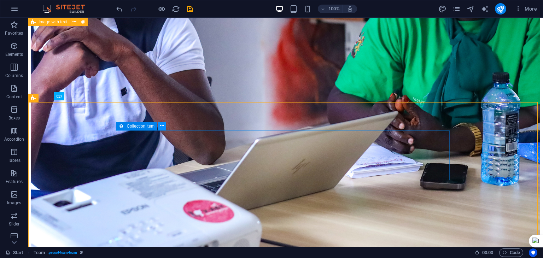
click at [162, 126] on icon at bounding box center [162, 125] width 4 height 7
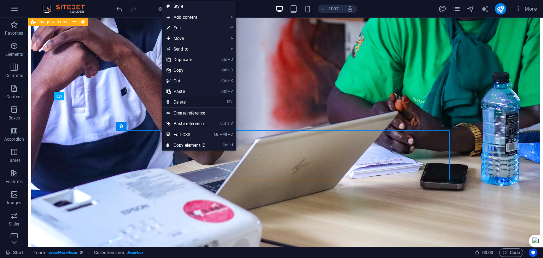
click at [190, 99] on link "⌦ Delete" at bounding box center [185, 102] width 47 height 11
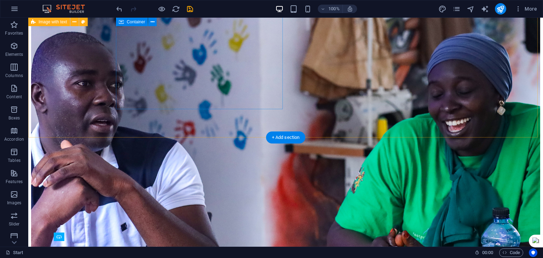
scroll to position [4486, 0]
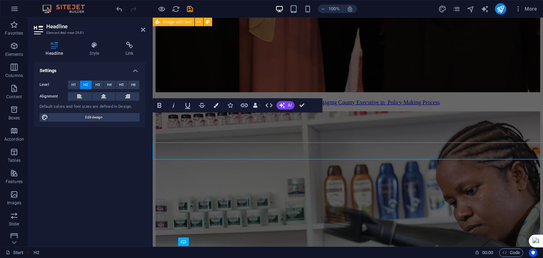
scroll to position [4456, 0]
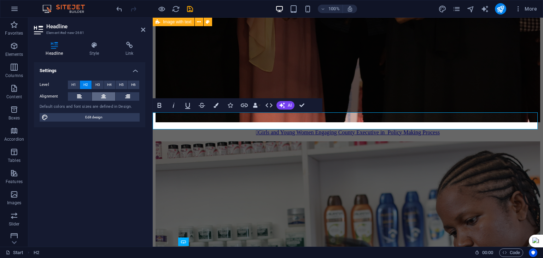
click at [102, 95] on icon at bounding box center [103, 96] width 5 height 8
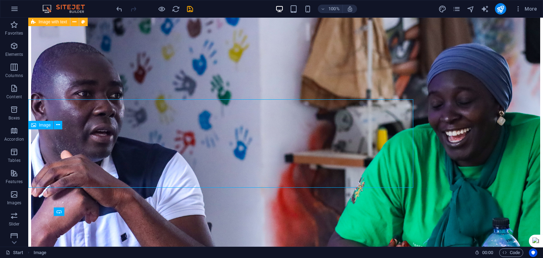
scroll to position [4486, 0]
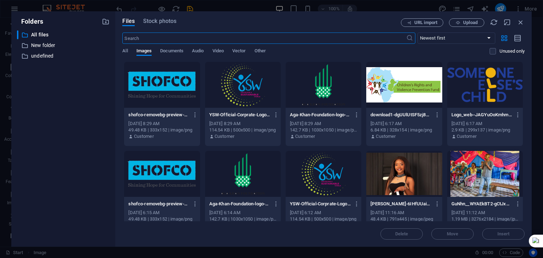
scroll to position [4508, 0]
click at [522, 21] on icon "button" at bounding box center [521, 22] width 8 height 8
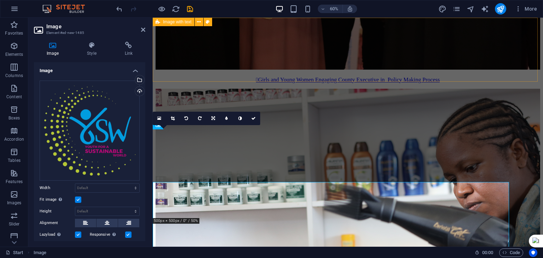
scroll to position [4456, 0]
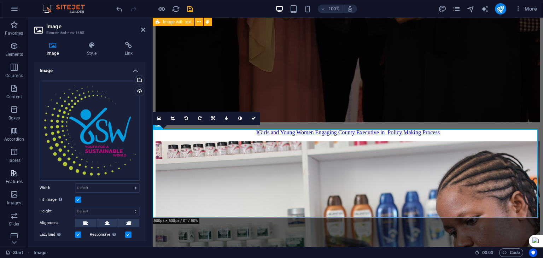
click at [14, 172] on icon "button" at bounding box center [14, 173] width 8 height 8
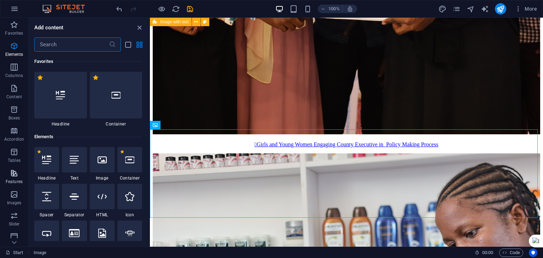
scroll to position [2757, 0]
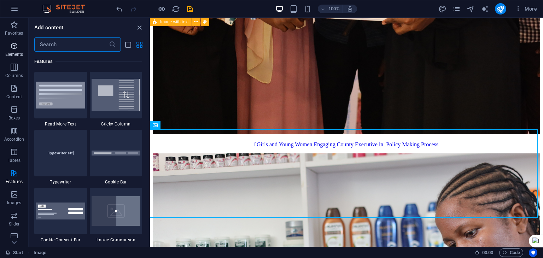
click at [12, 45] on icon "button" at bounding box center [14, 46] width 8 height 8
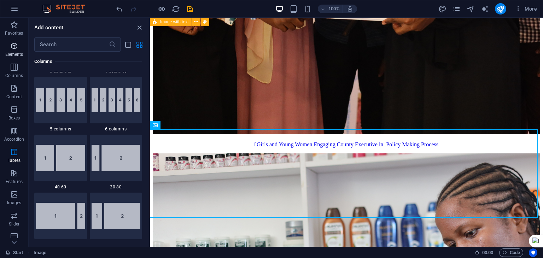
scroll to position [75, 0]
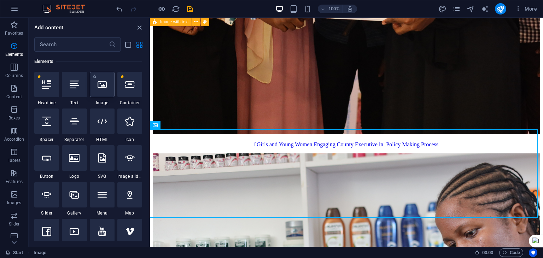
click at [107, 91] on div at bounding box center [102, 84] width 25 height 25
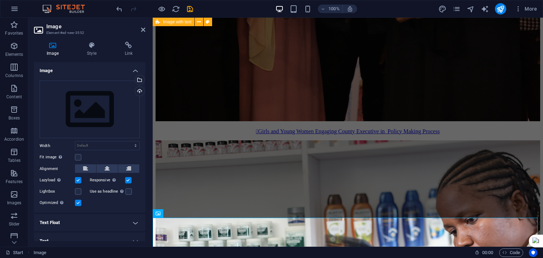
scroll to position [4456, 0]
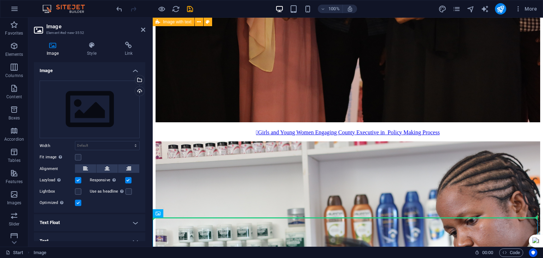
drag, startPoint x: 253, startPoint y: 234, endPoint x: 321, endPoint y: 176, distance: 89.6
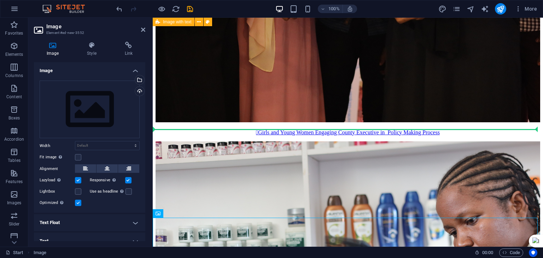
drag, startPoint x: 257, startPoint y: 232, endPoint x: 313, endPoint y: 156, distance: 93.9
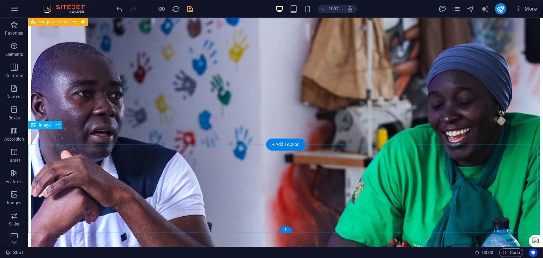
scroll to position [4486, 0]
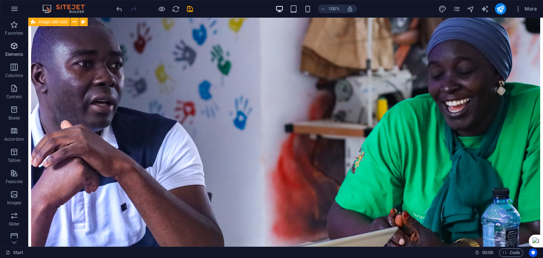
click at [13, 45] on icon "button" at bounding box center [14, 46] width 8 height 8
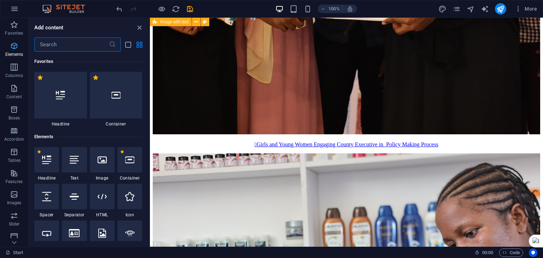
scroll to position [75, 0]
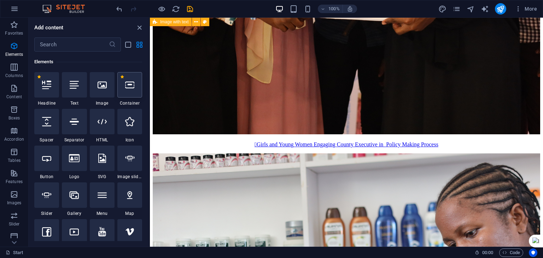
click at [132, 94] on div at bounding box center [129, 84] width 25 height 25
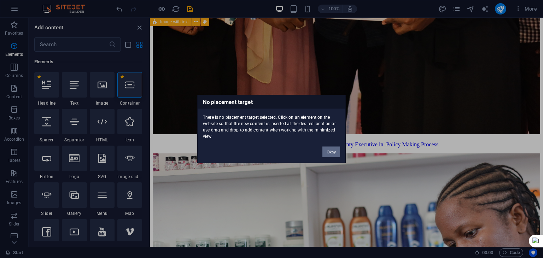
click at [337, 149] on button "Okay" at bounding box center [332, 152] width 18 height 11
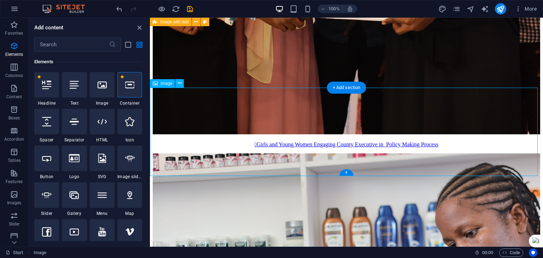
scroll to position [4499, 0]
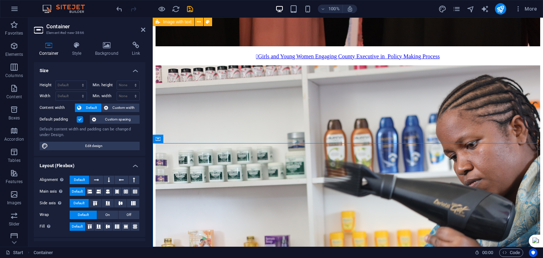
scroll to position [4532, 0]
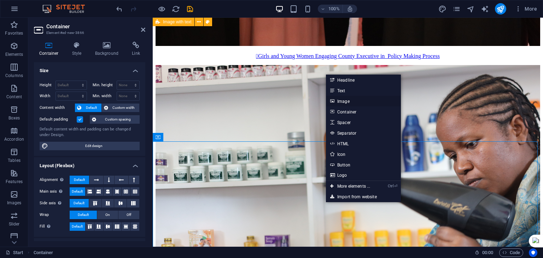
click at [344, 102] on link "Image" at bounding box center [363, 101] width 75 height 11
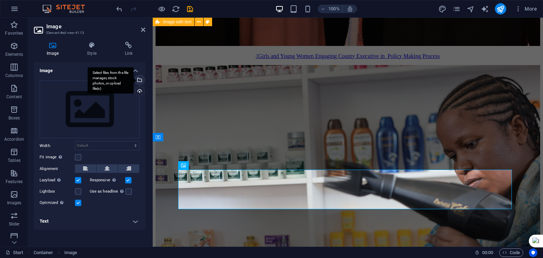
click at [140, 79] on div "Select files from the file manager, stock photos, or upload file(s)" at bounding box center [139, 80] width 11 height 11
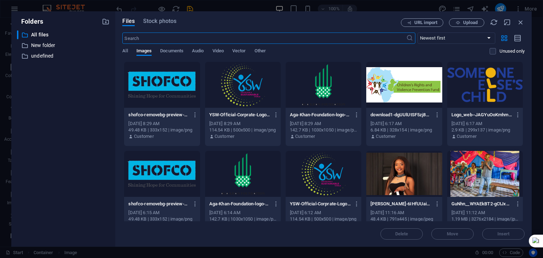
scroll to position [4585, 0]
click at [315, 97] on div at bounding box center [324, 85] width 76 height 46
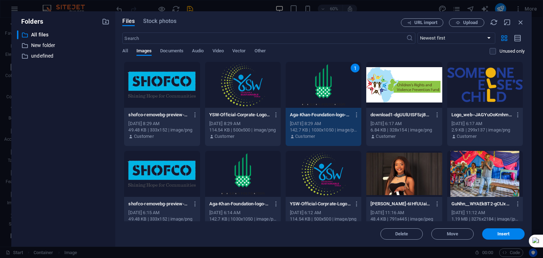
click at [379, 86] on div at bounding box center [404, 85] width 76 height 46
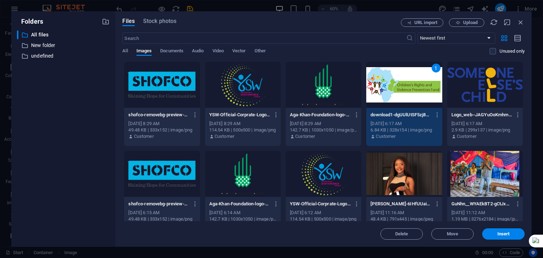
click at [330, 95] on div at bounding box center [324, 85] width 76 height 46
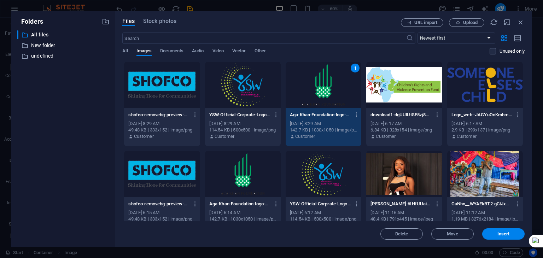
click at [409, 96] on div at bounding box center [404, 85] width 76 height 46
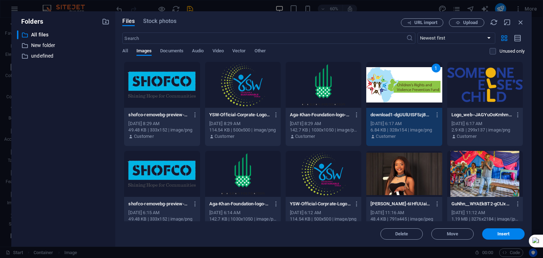
click at [409, 96] on div "1" at bounding box center [404, 85] width 76 height 46
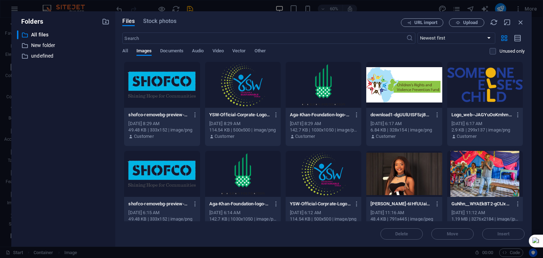
click at [512, 73] on div at bounding box center [485, 85] width 76 height 46
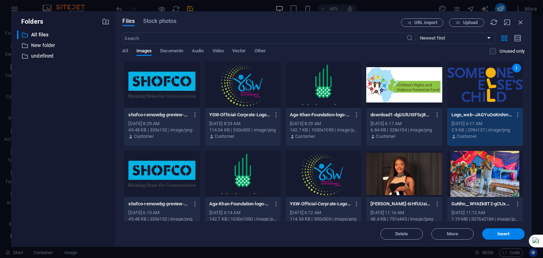
click at [438, 68] on div at bounding box center [404, 85] width 76 height 46
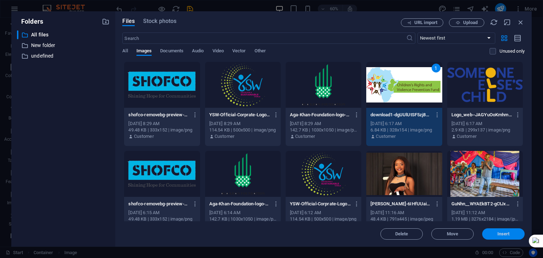
click at [508, 236] on span "Insert" at bounding box center [504, 234] width 12 height 4
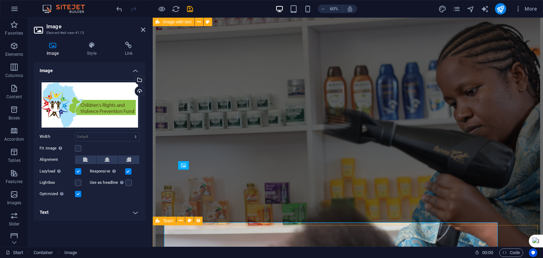
scroll to position [4532, 0]
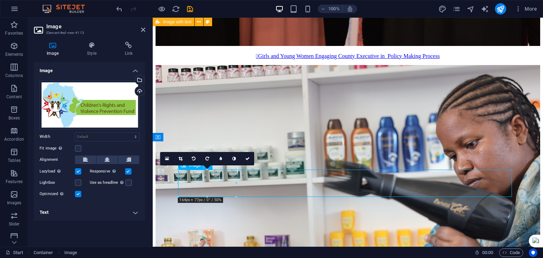
drag, startPoint x: 220, startPoint y: 182, endPoint x: 278, endPoint y: 184, distance: 57.7
click at [247, 161] on link at bounding box center [247, 158] width 13 height 13
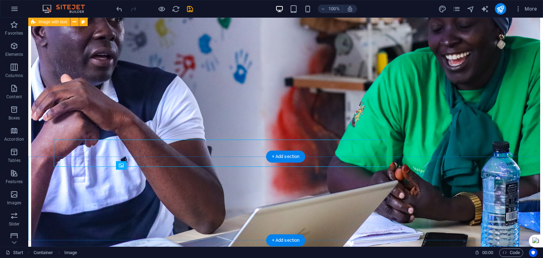
scroll to position [4562, 0]
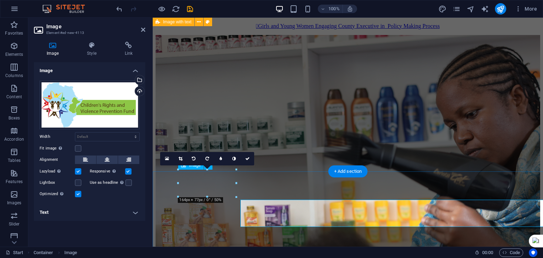
scroll to position [4532, 0]
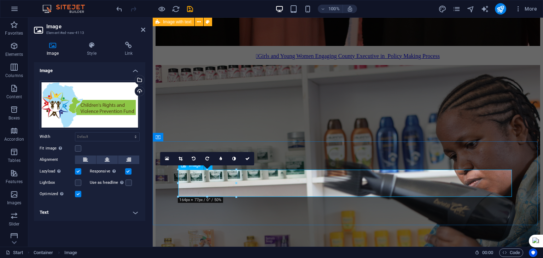
drag, startPoint x: 390, startPoint y: 202, endPoint x: 318, endPoint y: 181, distance: 75.0
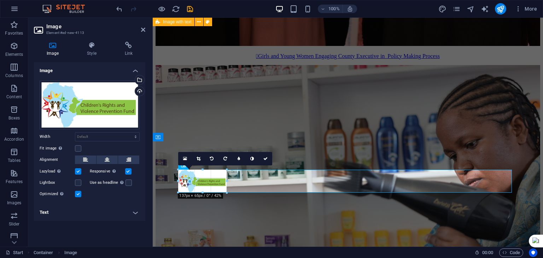
drag, startPoint x: 222, startPoint y: 184, endPoint x: 228, endPoint y: 188, distance: 7.0
type input "137"
select select "px"
click at [263, 158] on icon at bounding box center [265, 159] width 4 height 4
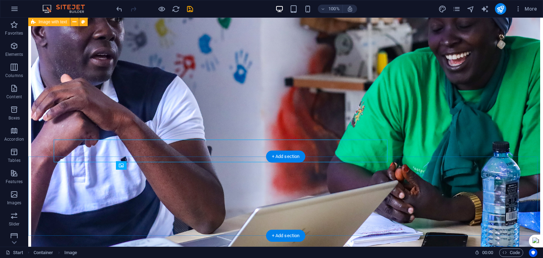
scroll to position [4562, 0]
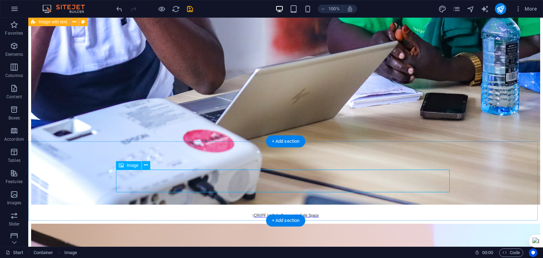
select select "px"
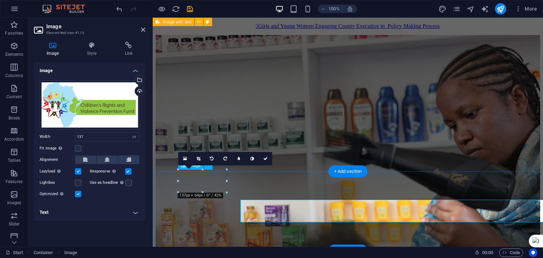
scroll to position [4532, 0]
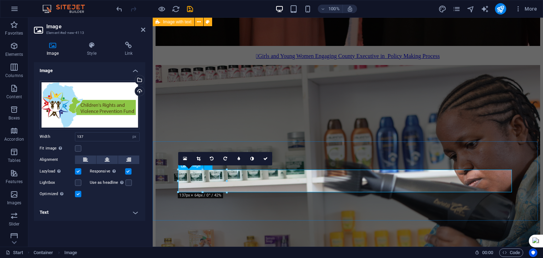
click at [140, 92] on div "Upload" at bounding box center [139, 92] width 11 height 11
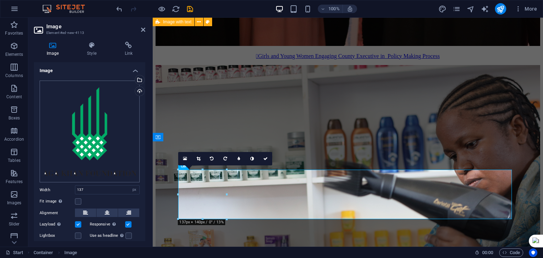
scroll to position [31, 0]
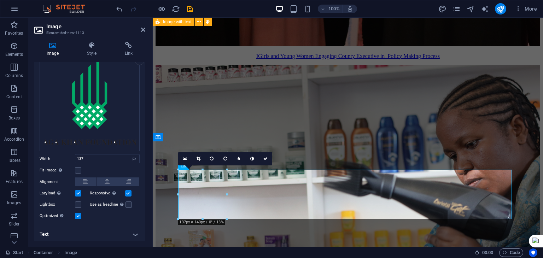
click at [78, 215] on label at bounding box center [78, 216] width 6 height 6
click at [0, 0] on input "Optimized Images are compressed to improve page speed." at bounding box center [0, 0] width 0 height 0
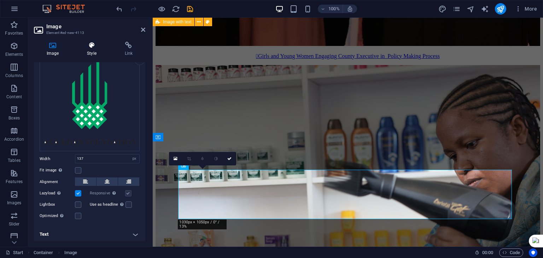
click at [92, 56] on h4 "Style" at bounding box center [92, 49] width 37 height 15
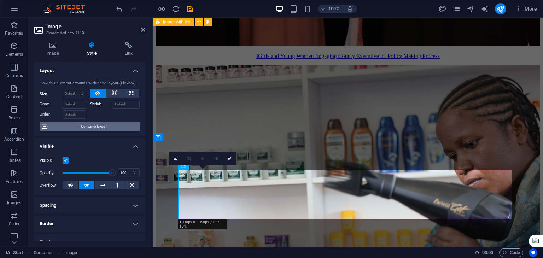
click at [96, 129] on span "Container layout" at bounding box center [94, 126] width 88 height 8
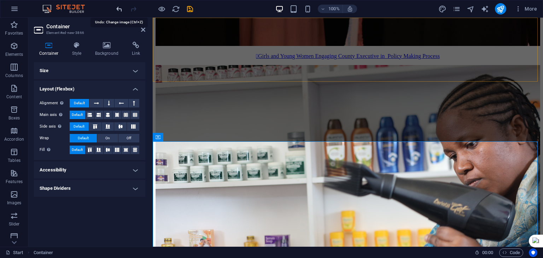
click at [119, 6] on icon "undo" at bounding box center [119, 9] width 8 height 8
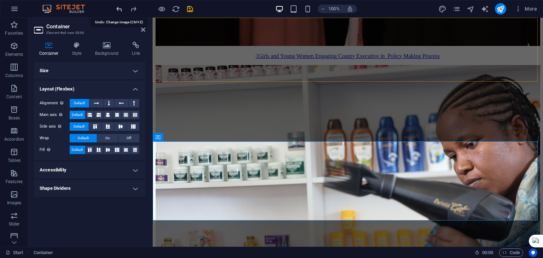
click at [119, 6] on icon "undo" at bounding box center [119, 9] width 8 height 8
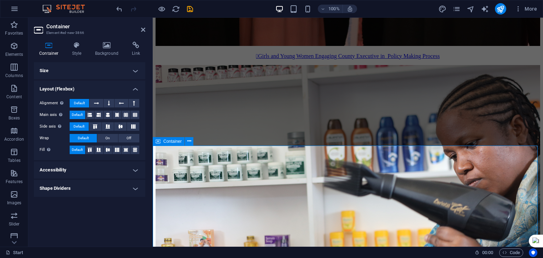
scroll to position [4441, 0]
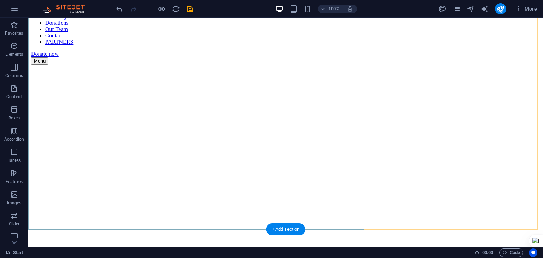
scroll to position [97, 0]
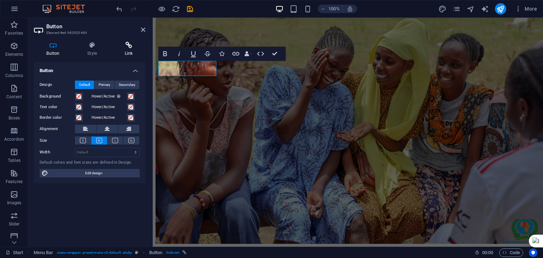
click at [129, 47] on icon at bounding box center [128, 45] width 33 height 7
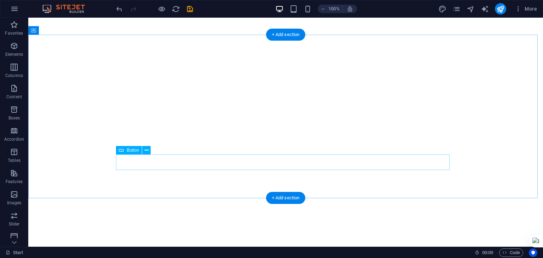
scroll to position [692, 0]
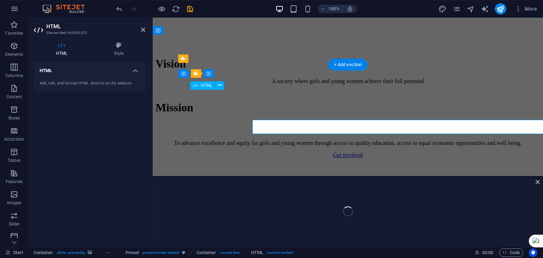
scroll to position [662, 0]
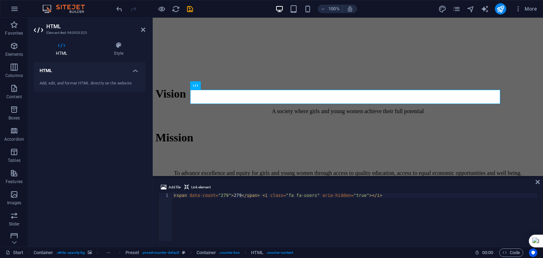
click at [97, 83] on div "Add, edit, and format HTML directly on the website." at bounding box center [90, 84] width 100 height 6
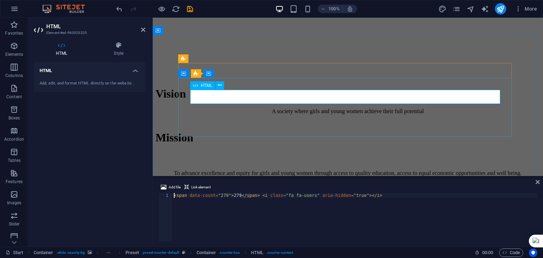
click at [216, 196] on div "< span data-count = "279" > 279 </ span > < i class = "fa fa-users" aria-hidden…" at bounding box center [355, 222] width 365 height 58
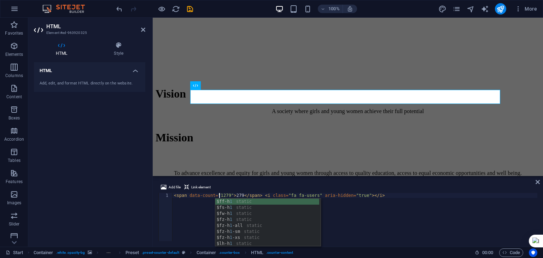
scroll to position [0, 4]
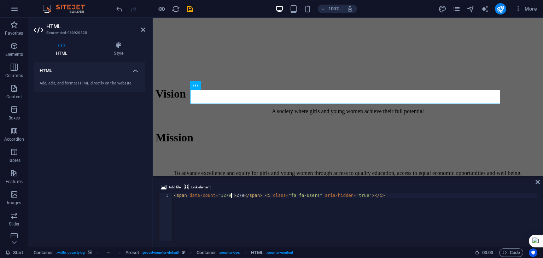
click at [231, 194] on div "< span data-count = "1279" > 279 </ span > < i class = "fa fa-users" aria-hidde…" at bounding box center [355, 222] width 365 height 58
click at [359, 220] on div "< span data-count = "1279" > 1279 </ span > < i class = "fa fa-users" aria-hidd…" at bounding box center [355, 222] width 365 height 58
click at [221, 196] on div "< span data-count = "1279" > 1279 </ span > < i class = "fa fa-users" aria-hidd…" at bounding box center [355, 222] width 365 height 58
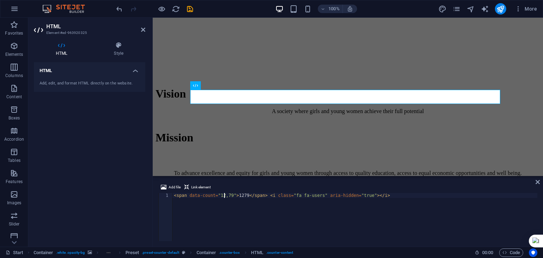
click at [227, 194] on div "< span data-count = "12,79" > 1279 </ span > < i class = "fa fa-users" aria-hid…" at bounding box center [355, 222] width 365 height 58
click at [239, 195] on div "< span data-count = "12,709" > 1279 </ span > < i class = "fa fa-users" aria-hi…" at bounding box center [355, 222] width 365 height 58
type textarea "<span data-count="12,709">12,709</span> <i class="fa fa-users" aria-hidden="tru…"
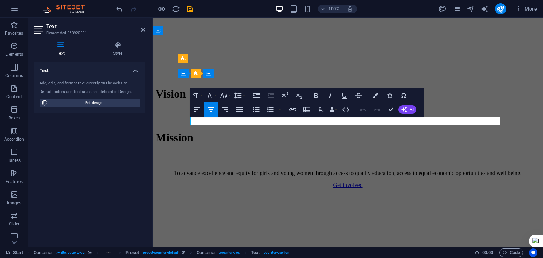
click at [237, 110] on icon "button" at bounding box center [239, 109] width 8 height 8
click at [213, 111] on icon "button" at bounding box center [211, 109] width 8 height 8
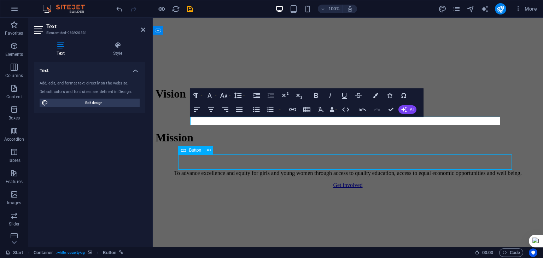
scroll to position [692, 0]
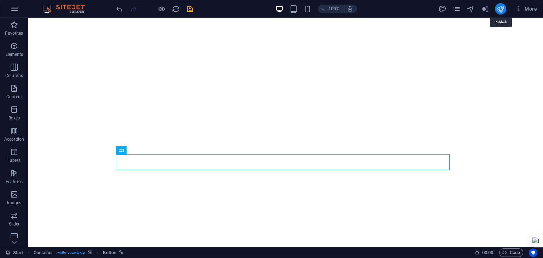
click at [499, 10] on icon "publish" at bounding box center [501, 9] width 8 height 8
checkbox input "false"
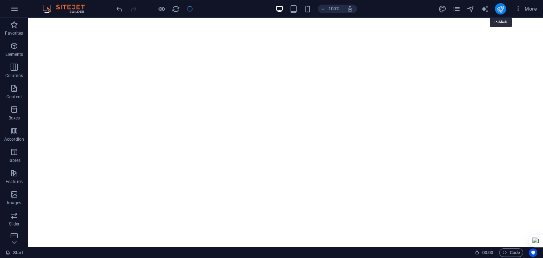
checkbox input "false"
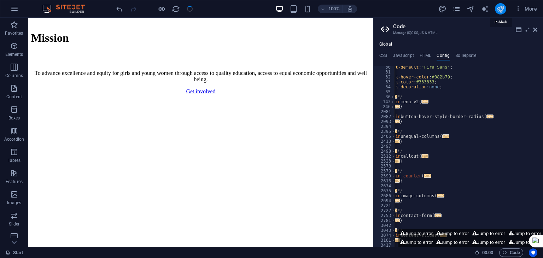
scroll to position [660, 0]
